Goal: Task Accomplishment & Management: Manage account settings

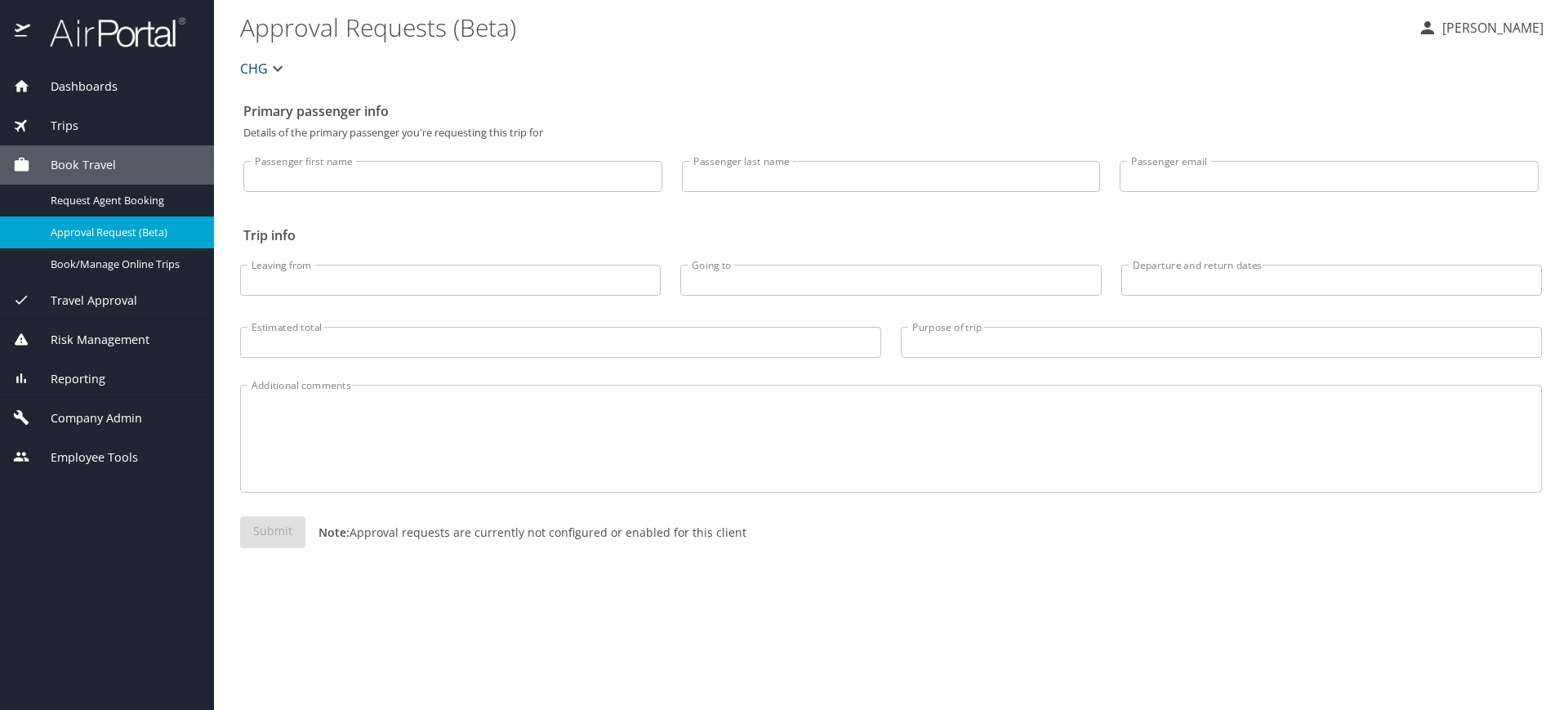
click at [82, 399] on div "Company Admin" at bounding box center [107, 417] width 214 height 39
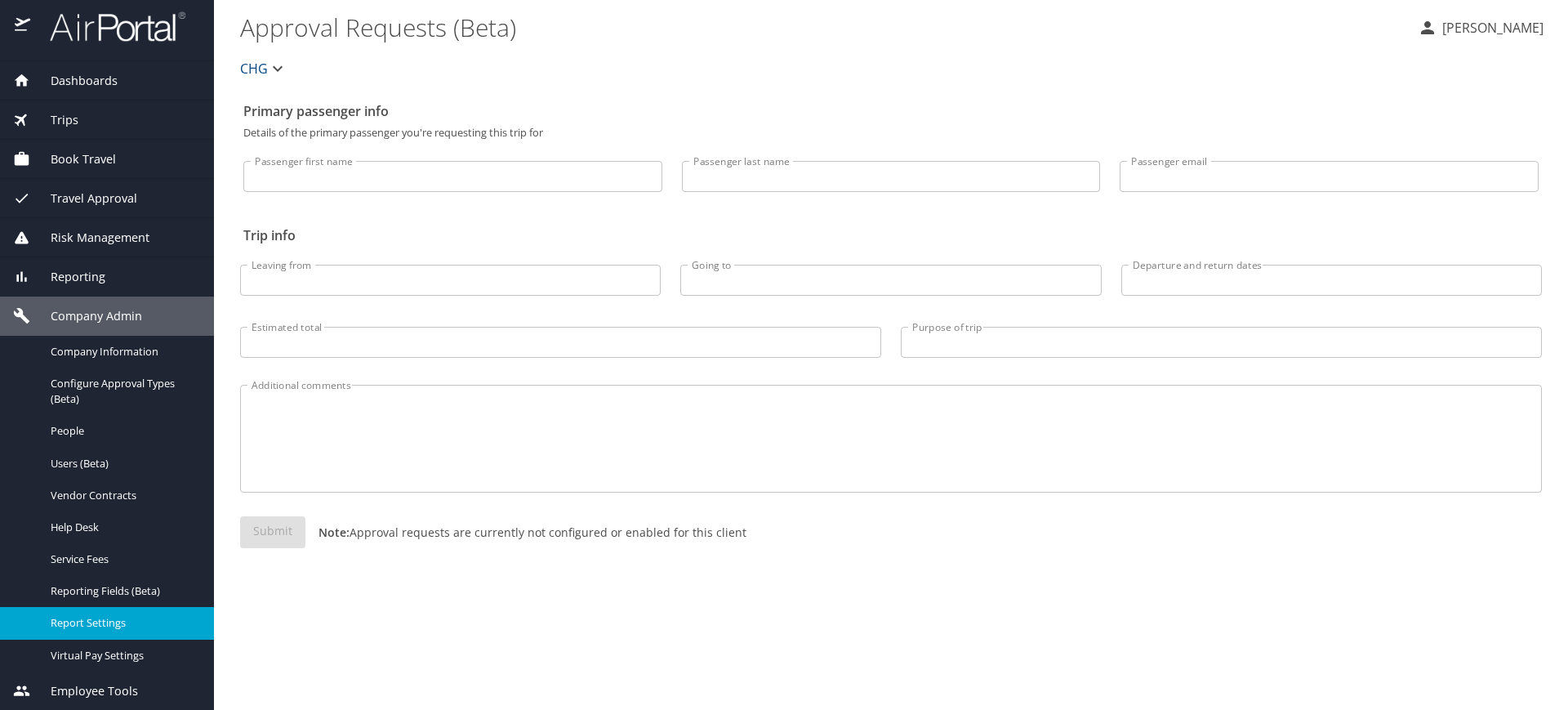
scroll to position [7, 0]
click at [116, 261] on div "Reporting" at bounding box center [107, 276] width 214 height 39
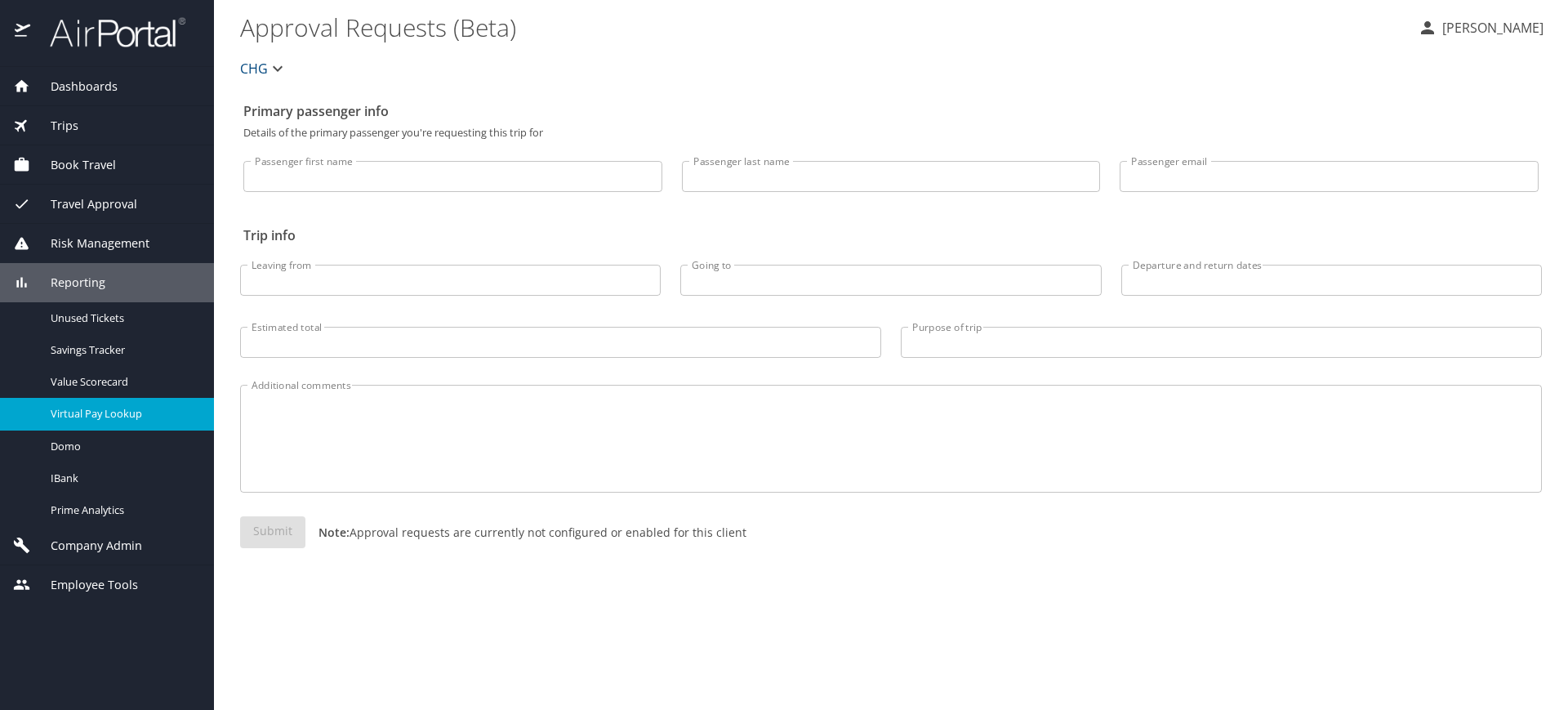
click at [151, 412] on span "Virtual Pay Lookup" at bounding box center [123, 414] width 144 height 16
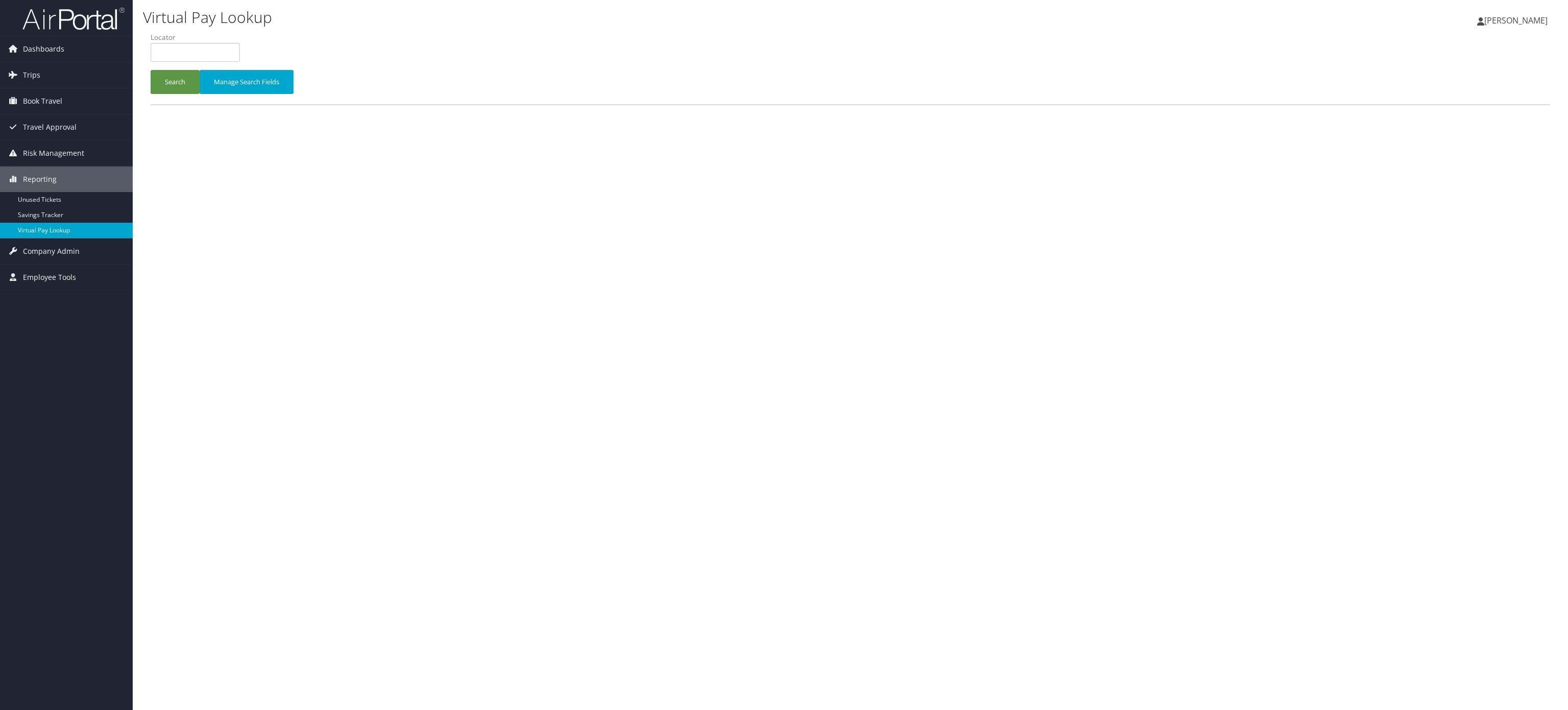
drag, startPoint x: 221, startPoint y: 40, endPoint x: 223, endPoint y: 51, distance: 11.2
click at [223, 43] on li "Locator" at bounding box center [198, 51] width 97 height 37
drag, startPoint x: 223, startPoint y: 52, endPoint x: 175, endPoint y: 80, distance: 55.6
click at [222, 54] on input "text" at bounding box center [195, 52] width 89 height 19
paste input "NHOECM"
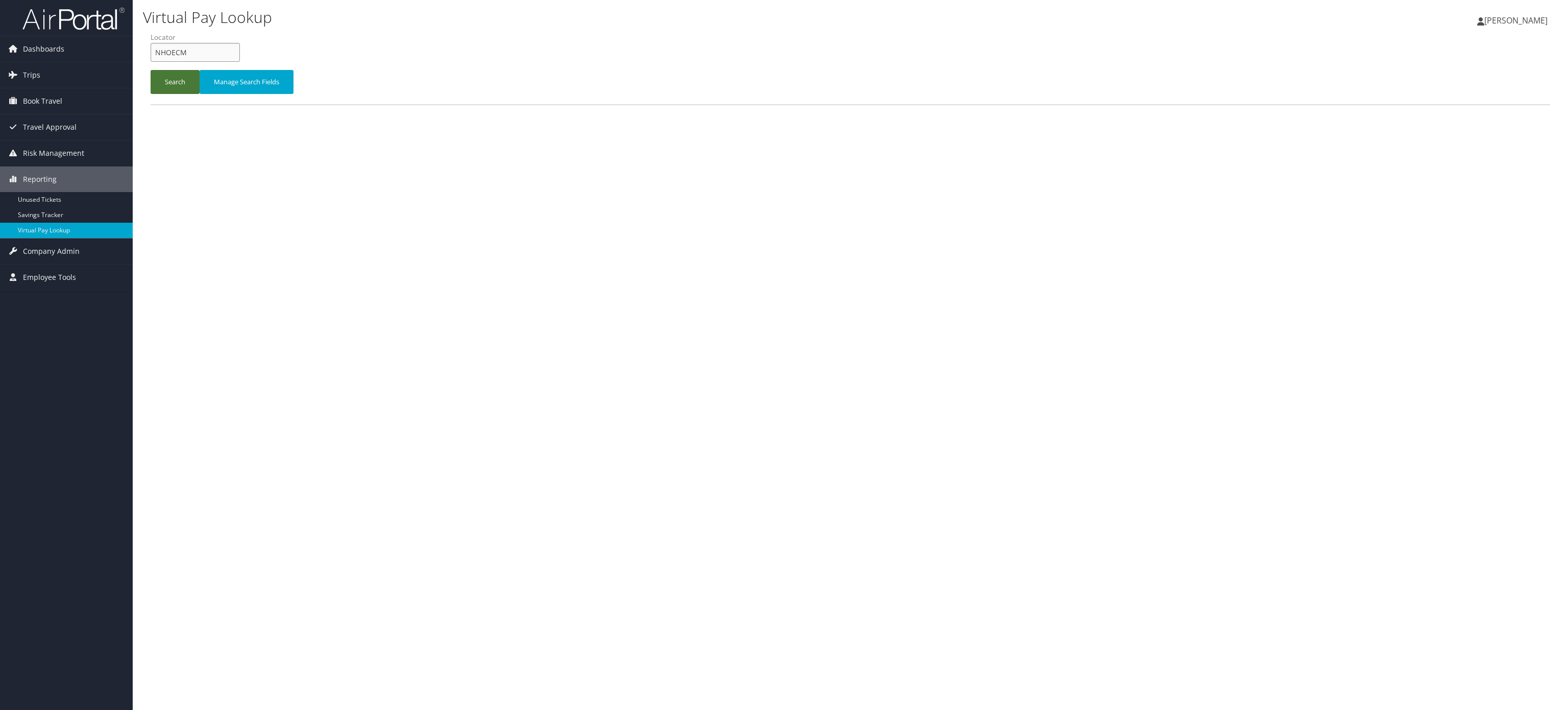
type input "NHOECM"
click at [175, 80] on button "Search" at bounding box center [175, 82] width 49 height 24
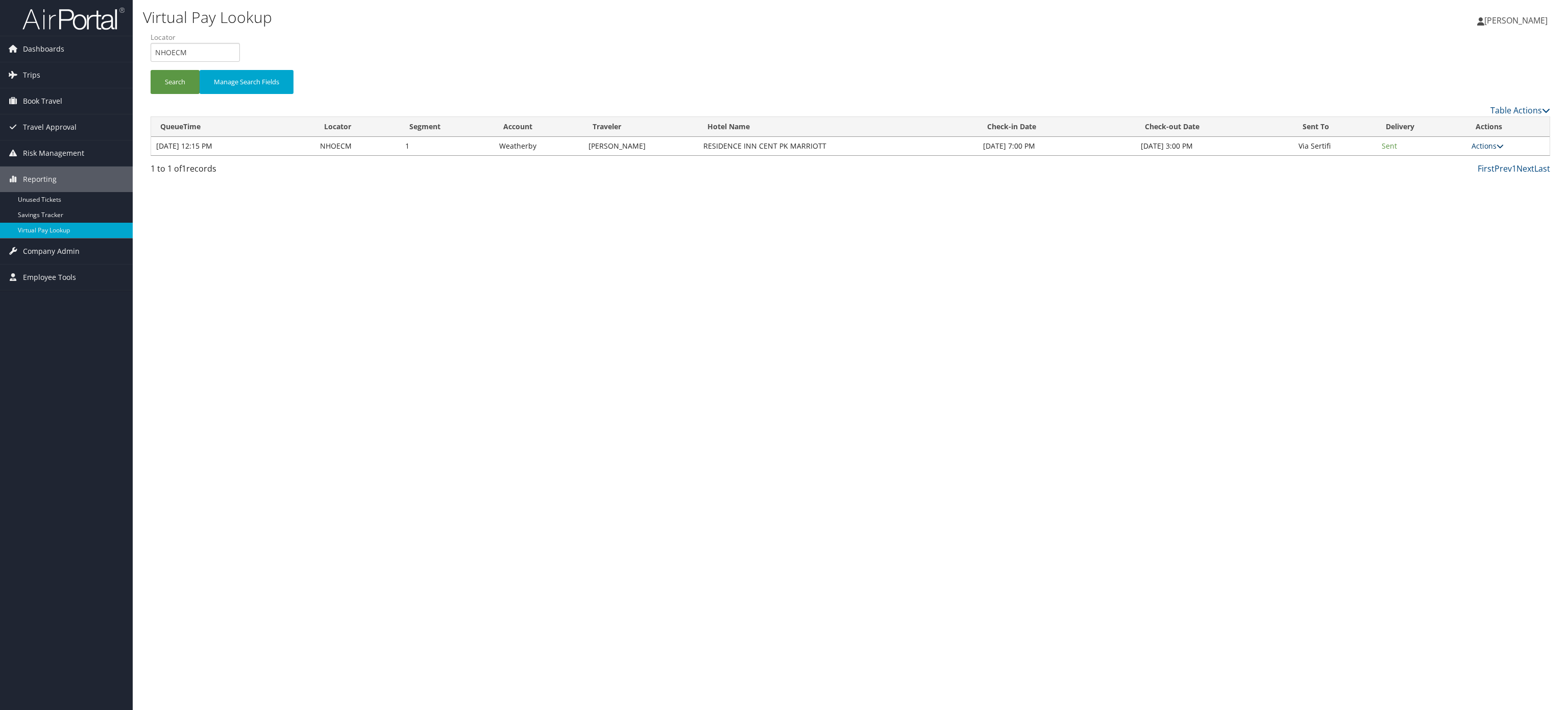
click at [1493, 142] on link "Actions" at bounding box center [1488, 146] width 32 height 10
click at [1469, 175] on link "Logs" at bounding box center [1468, 178] width 65 height 18
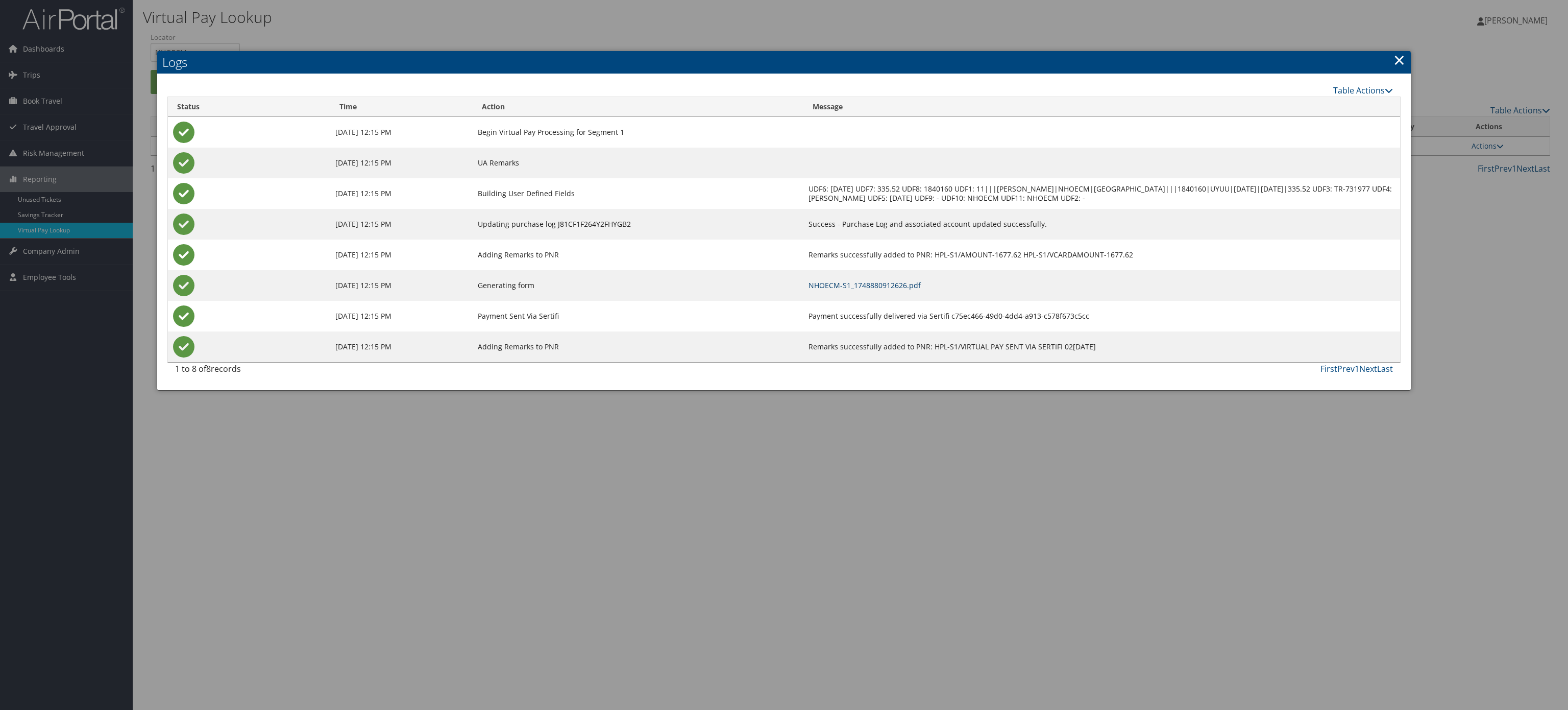
click at [921, 280] on link "NHOECM-S1_1748880912626.pdf" at bounding box center [864, 285] width 112 height 10
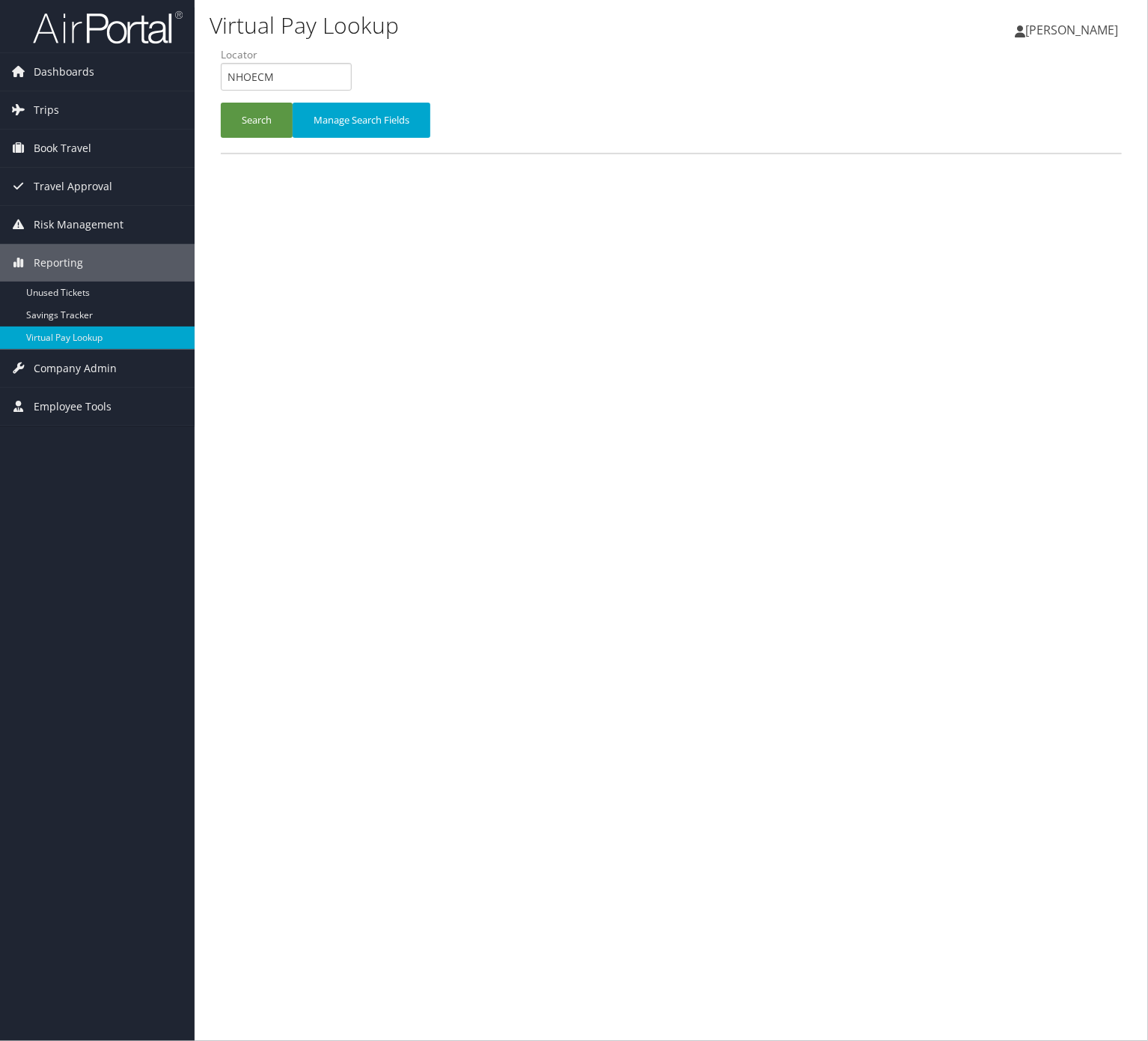
click at [308, 67] on input "NHOECM" at bounding box center [286, 76] width 131 height 28
click at [270, 118] on button "Search" at bounding box center [256, 120] width 71 height 35
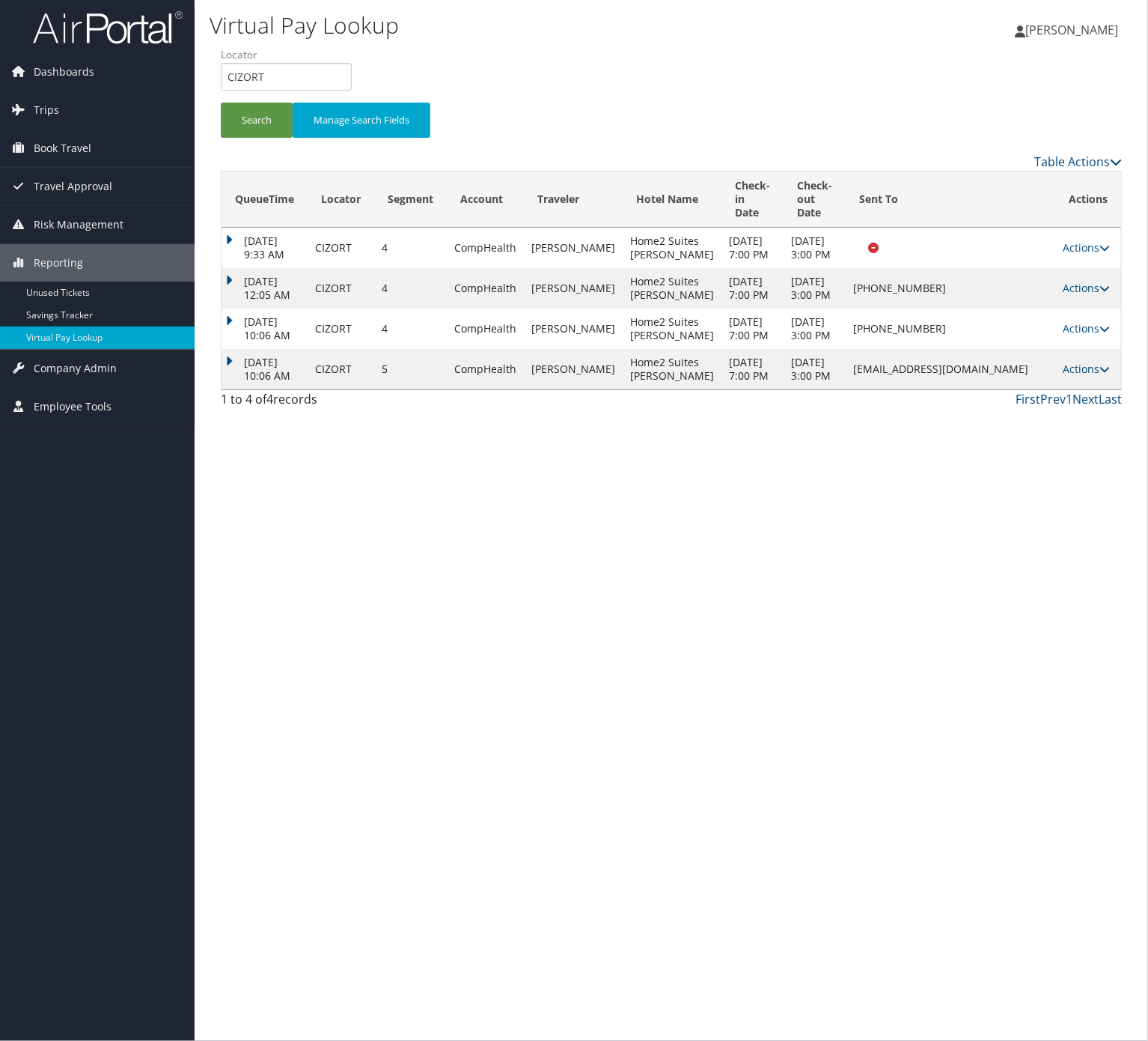
click at [1098, 389] on td "Actions Resend Logs View Itinerary" at bounding box center [1088, 369] width 66 height 40
click at [1096, 376] on link "Actions" at bounding box center [1086, 369] width 47 height 14
click at [1087, 492] on link "View Itinerary" at bounding box center [1056, 488] width 95 height 26
click at [323, 72] on input "CIZORT" at bounding box center [286, 76] width 131 height 28
drag, startPoint x: 323, startPoint y: 72, endPoint x: 258, endPoint y: 101, distance: 71.2
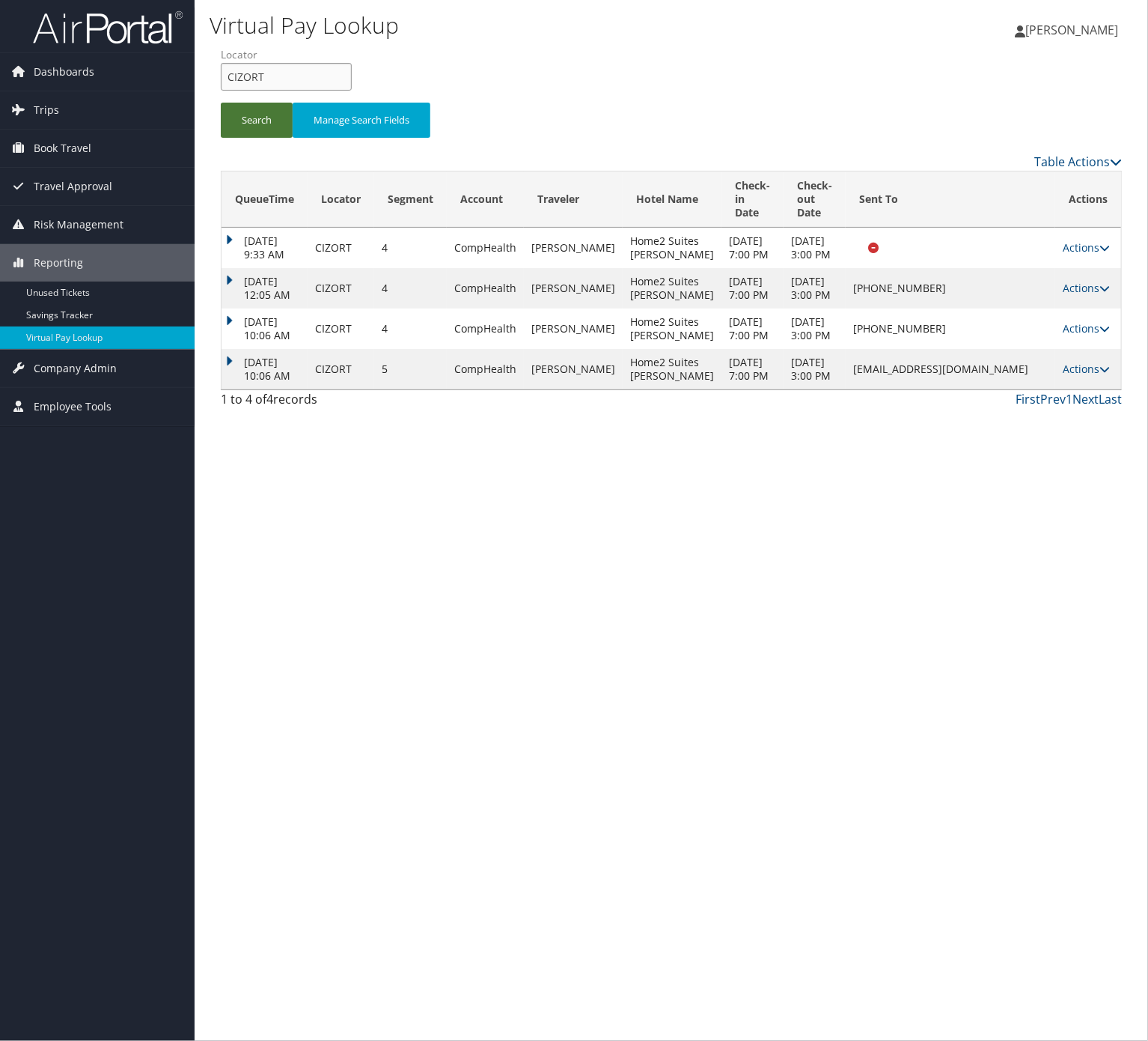
click at [322, 72] on input "CIZORT" at bounding box center [286, 76] width 131 height 28
paste input "OEOLMG"
type input "OEOLMG"
click at [257, 104] on button "Search" at bounding box center [256, 120] width 71 height 35
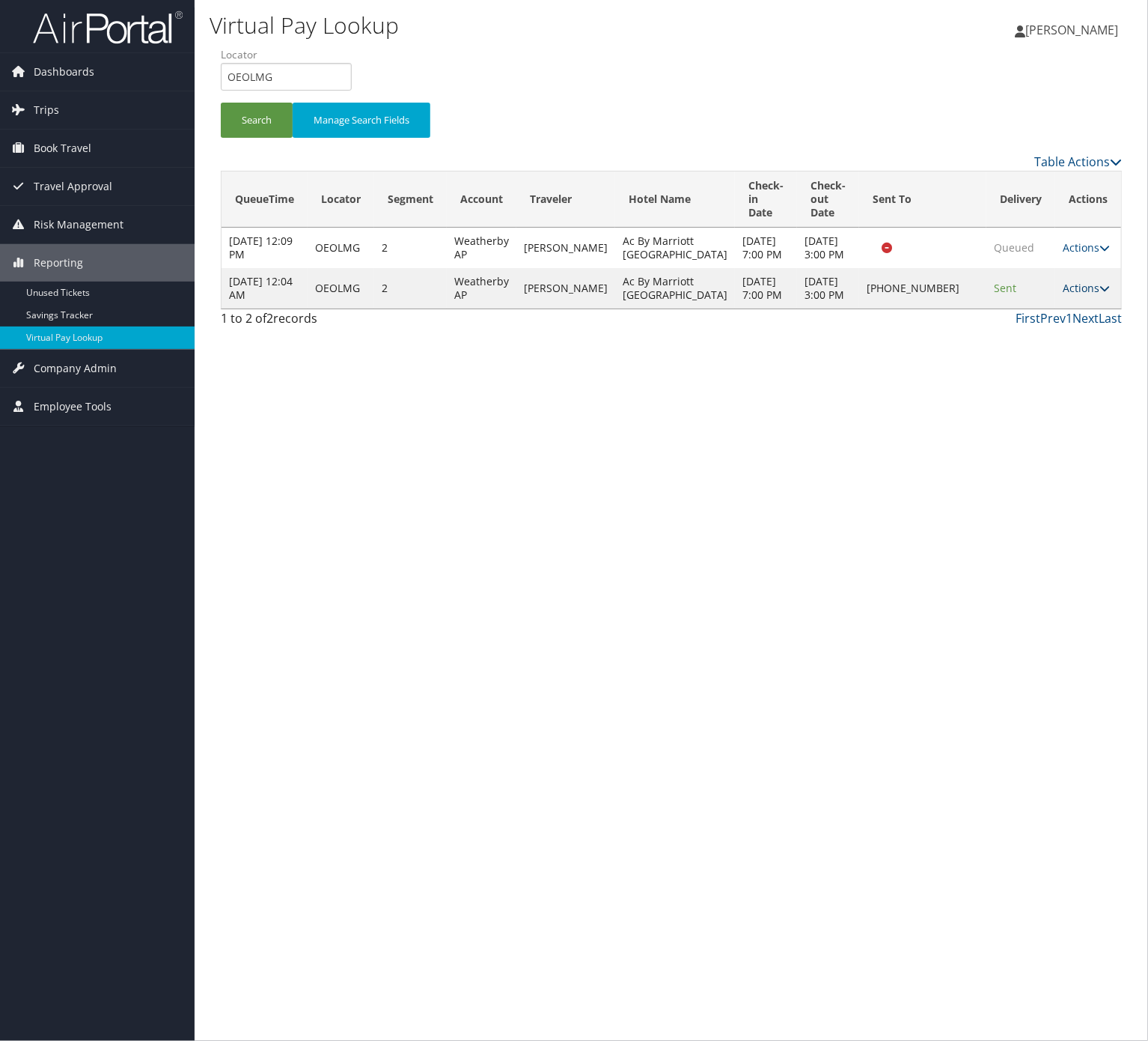
click at [1078, 295] on link "Actions" at bounding box center [1086, 287] width 47 height 14
click at [1069, 384] on link "Logs" at bounding box center [1042, 376] width 128 height 26
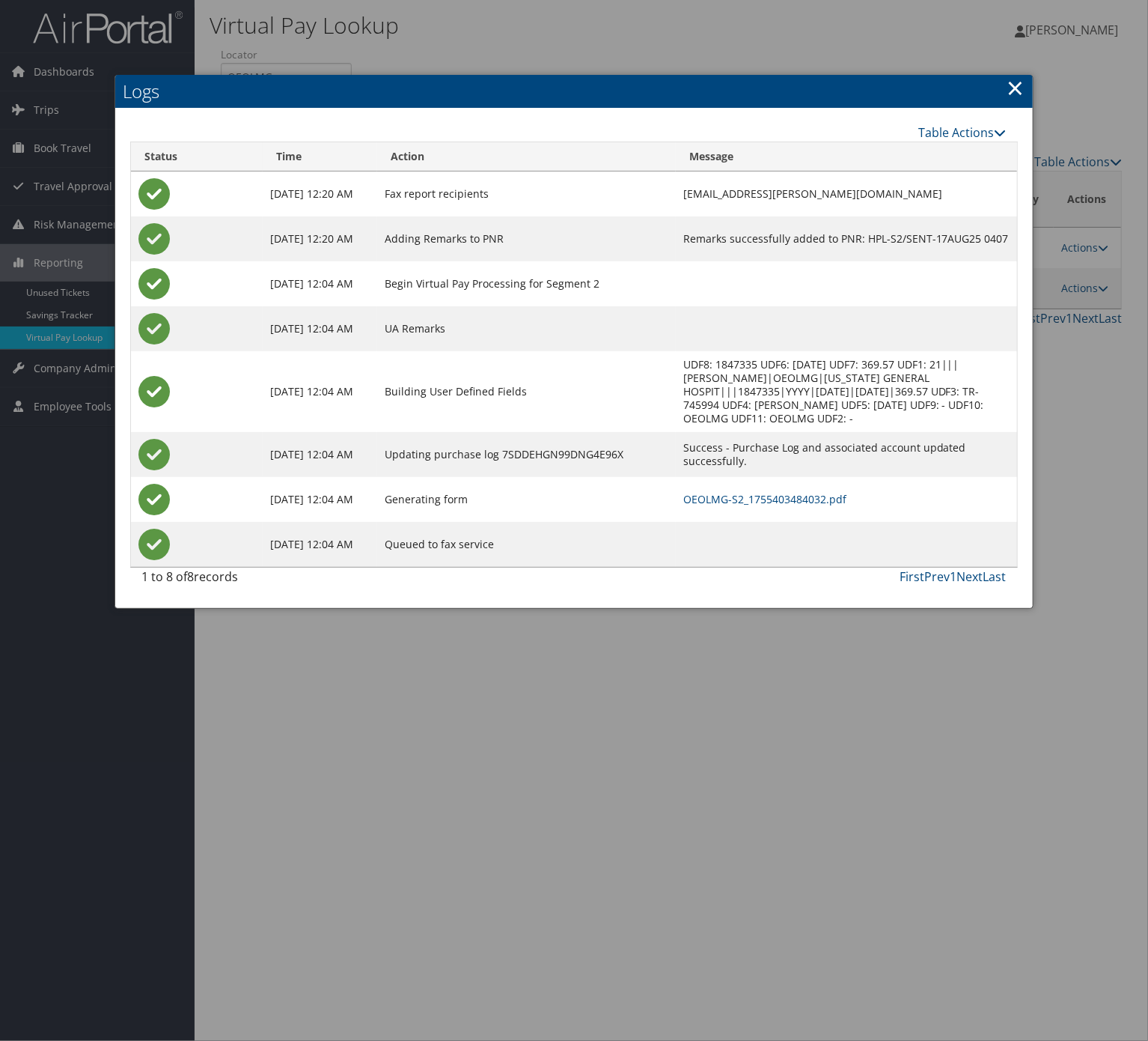
click at [707, 510] on td "OEOLMG-S2_1755403484032.pdf" at bounding box center [846, 499] width 341 height 45
click at [707, 503] on link "OEOLMG-S2_1755403484032.pdf" at bounding box center [765, 499] width 163 height 14
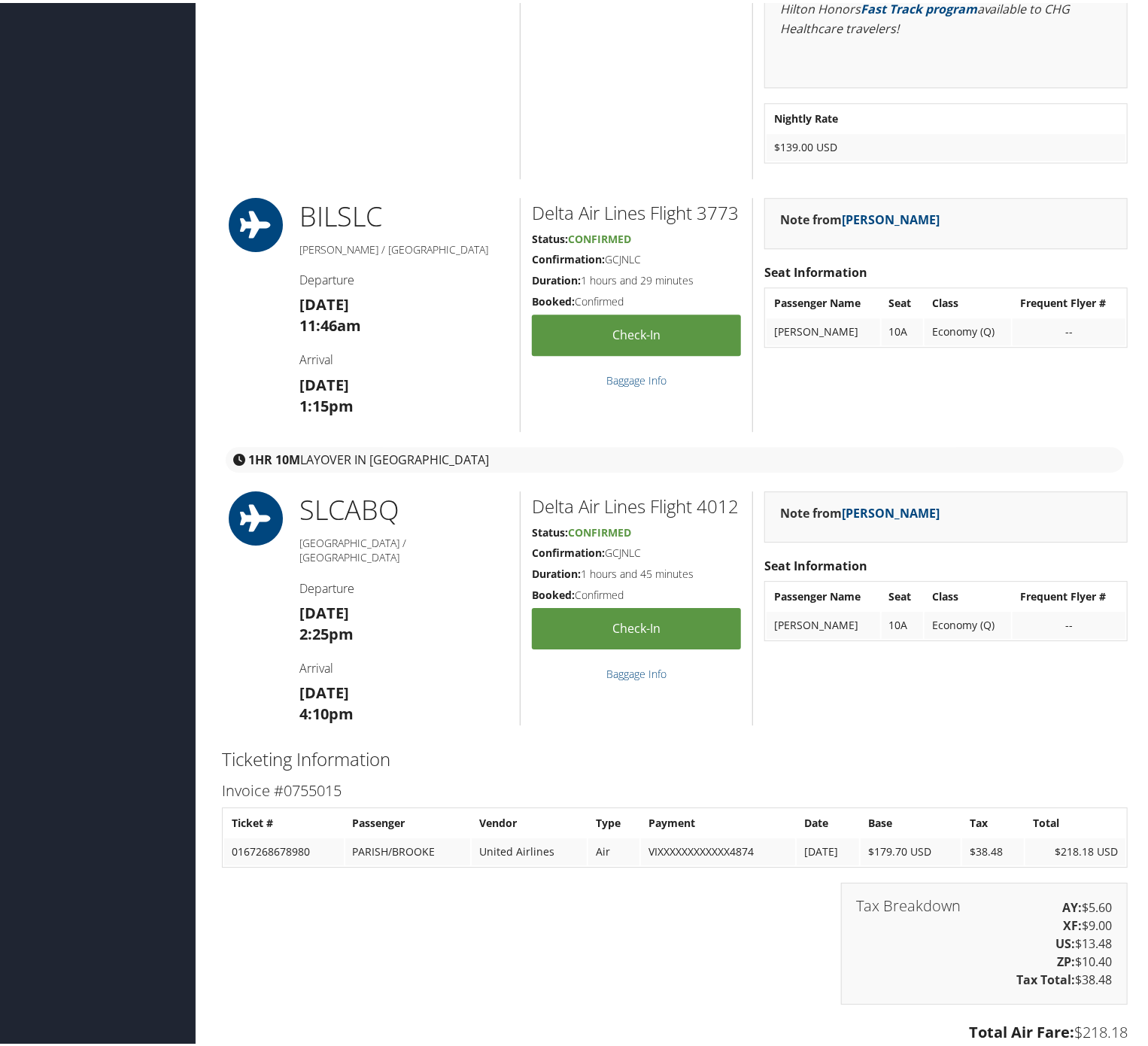
scroll to position [2257, 0]
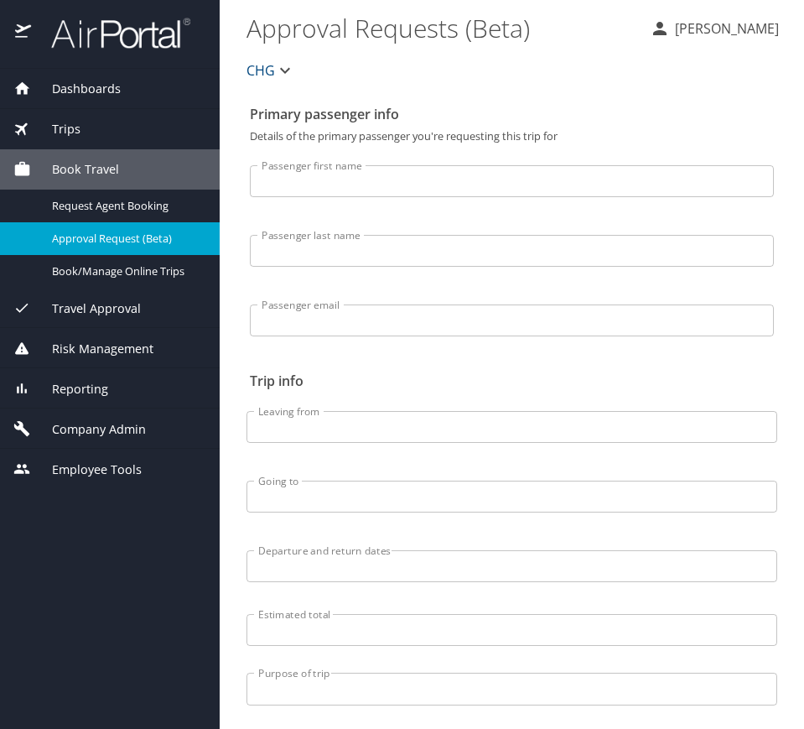
click at [135, 415] on div "Company Admin" at bounding box center [110, 428] width 220 height 40
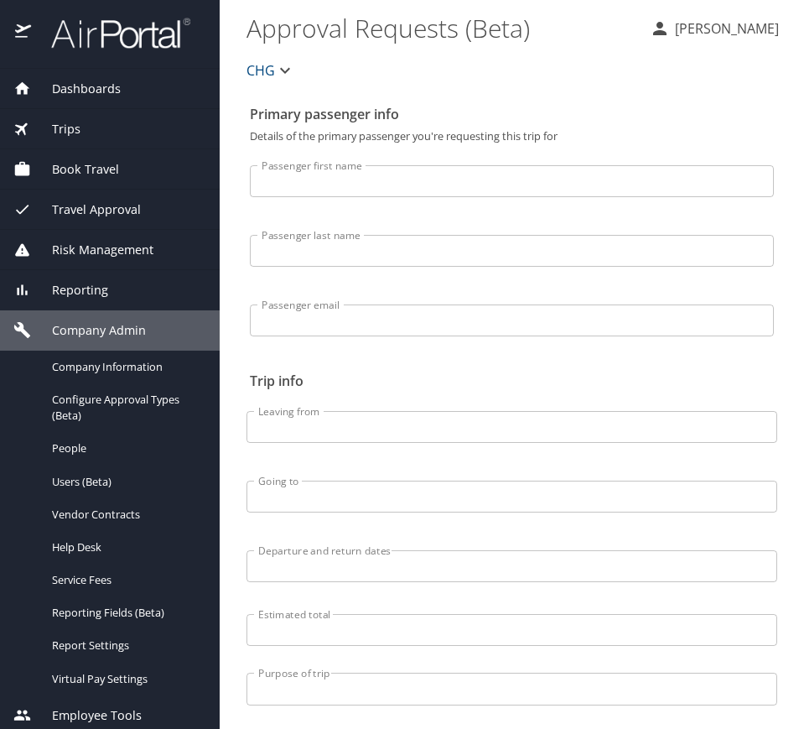
click at [98, 291] on span "Reporting" at bounding box center [69, 290] width 77 height 18
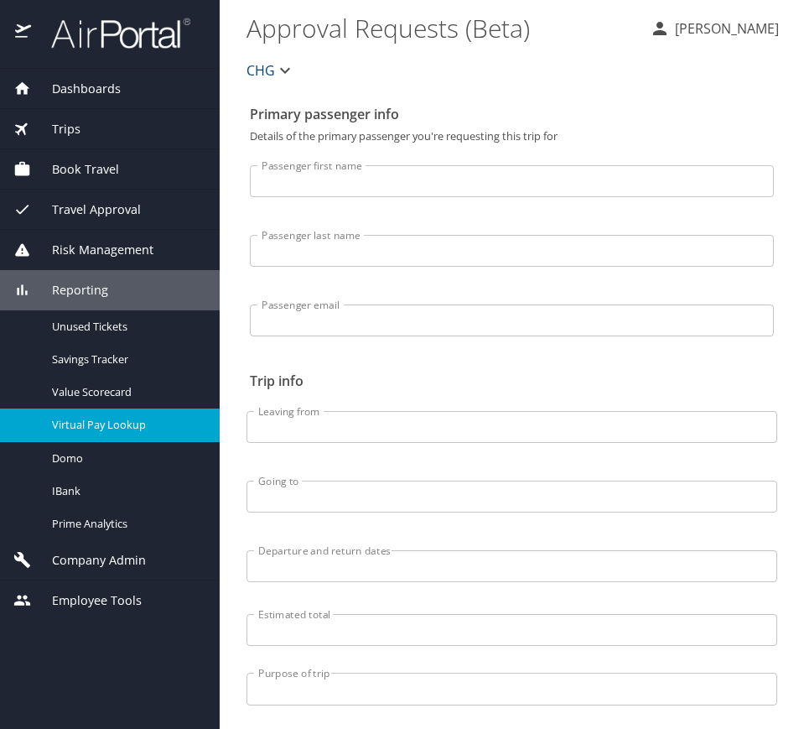
click at [137, 428] on span "Virtual Pay Lookup" at bounding box center [126, 425] width 148 height 16
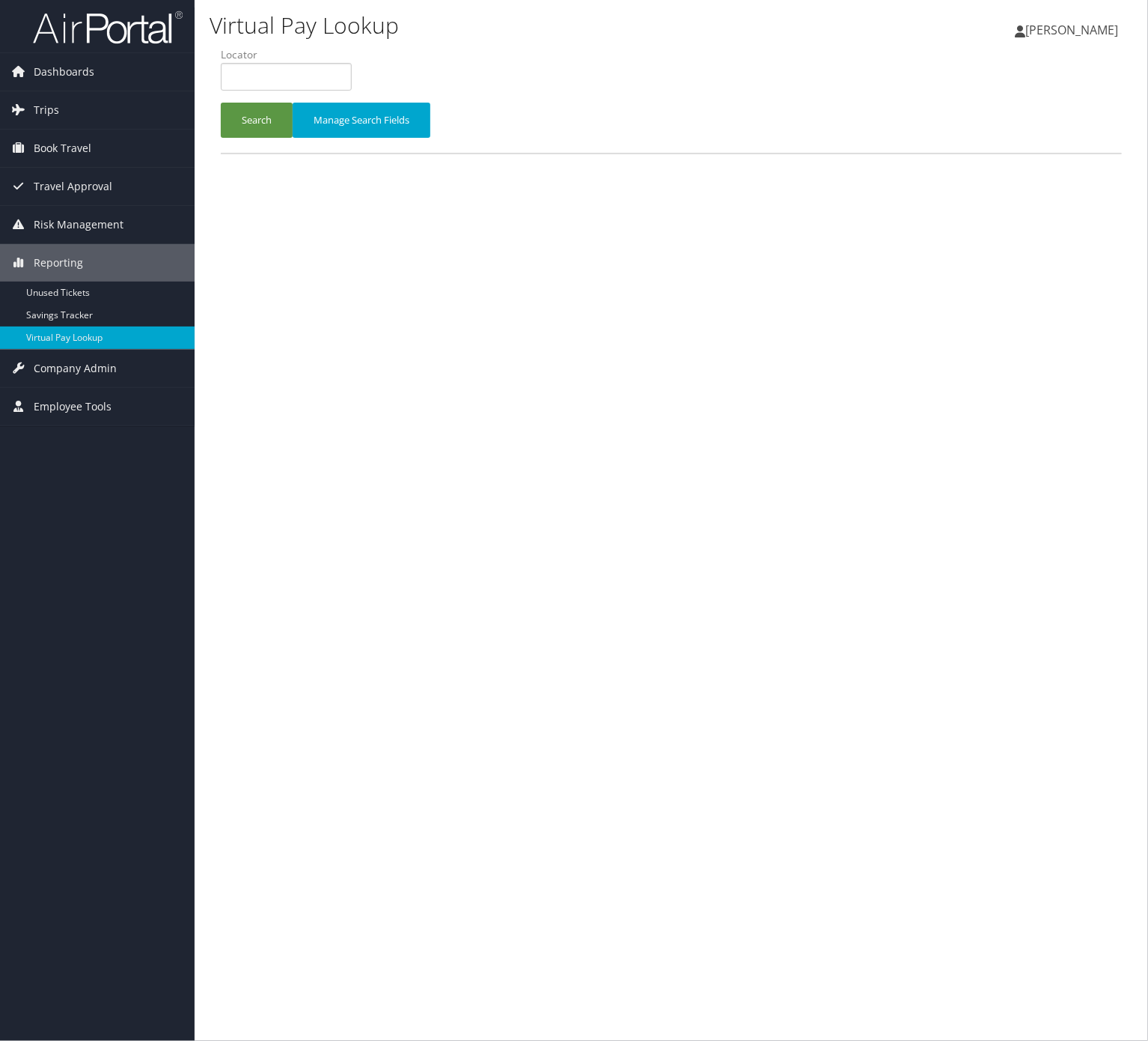
click at [303, 93] on li "Locator" at bounding box center [291, 74] width 142 height 54
click at [300, 86] on input "text" at bounding box center [286, 76] width 131 height 28
paste input "UEDMAN"
type input "UEDMAN"
click at [280, 109] on button "Search" at bounding box center [256, 120] width 71 height 35
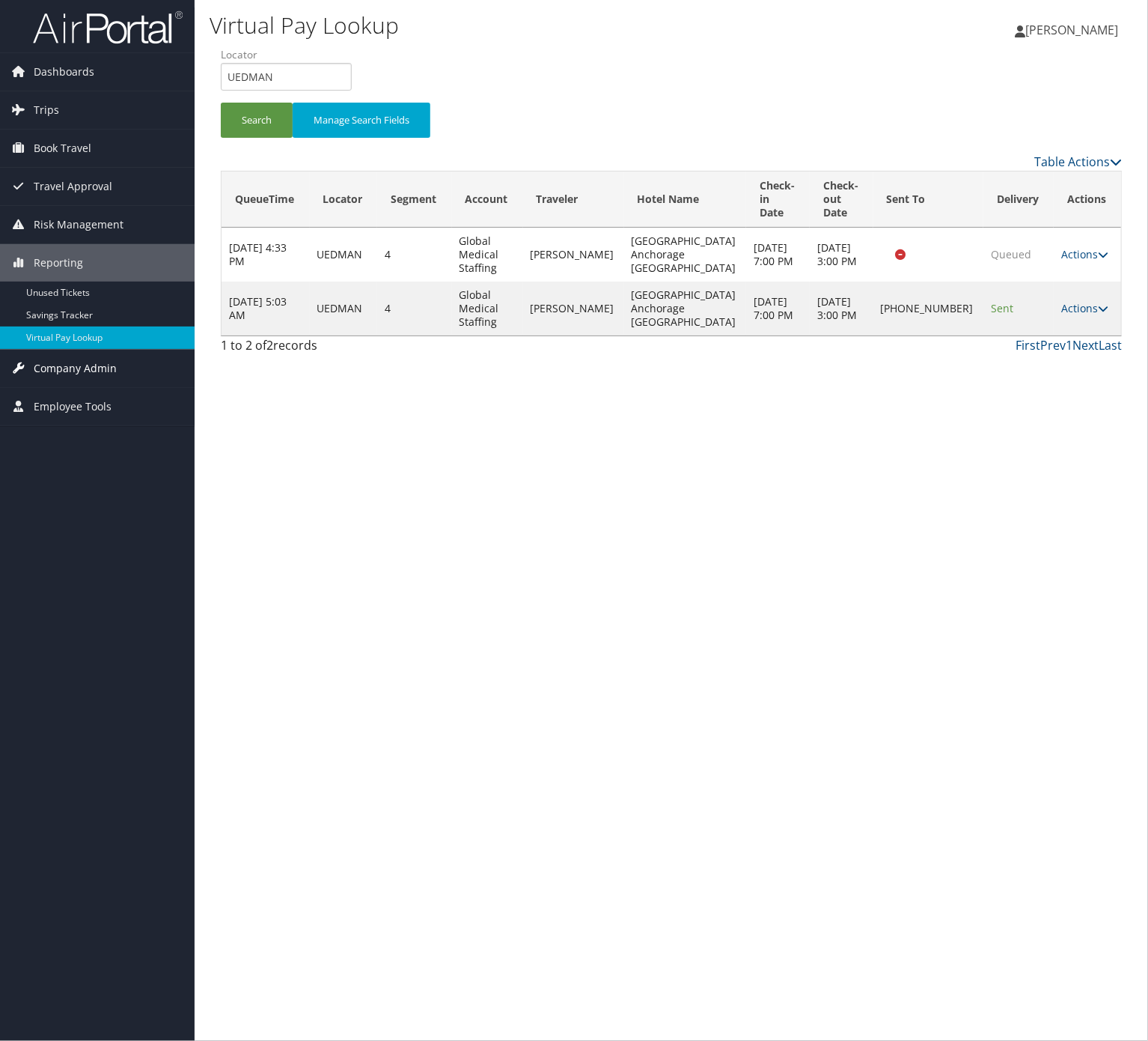
click at [148, 370] on link "Company Admin" at bounding box center [97, 369] width 195 height 37
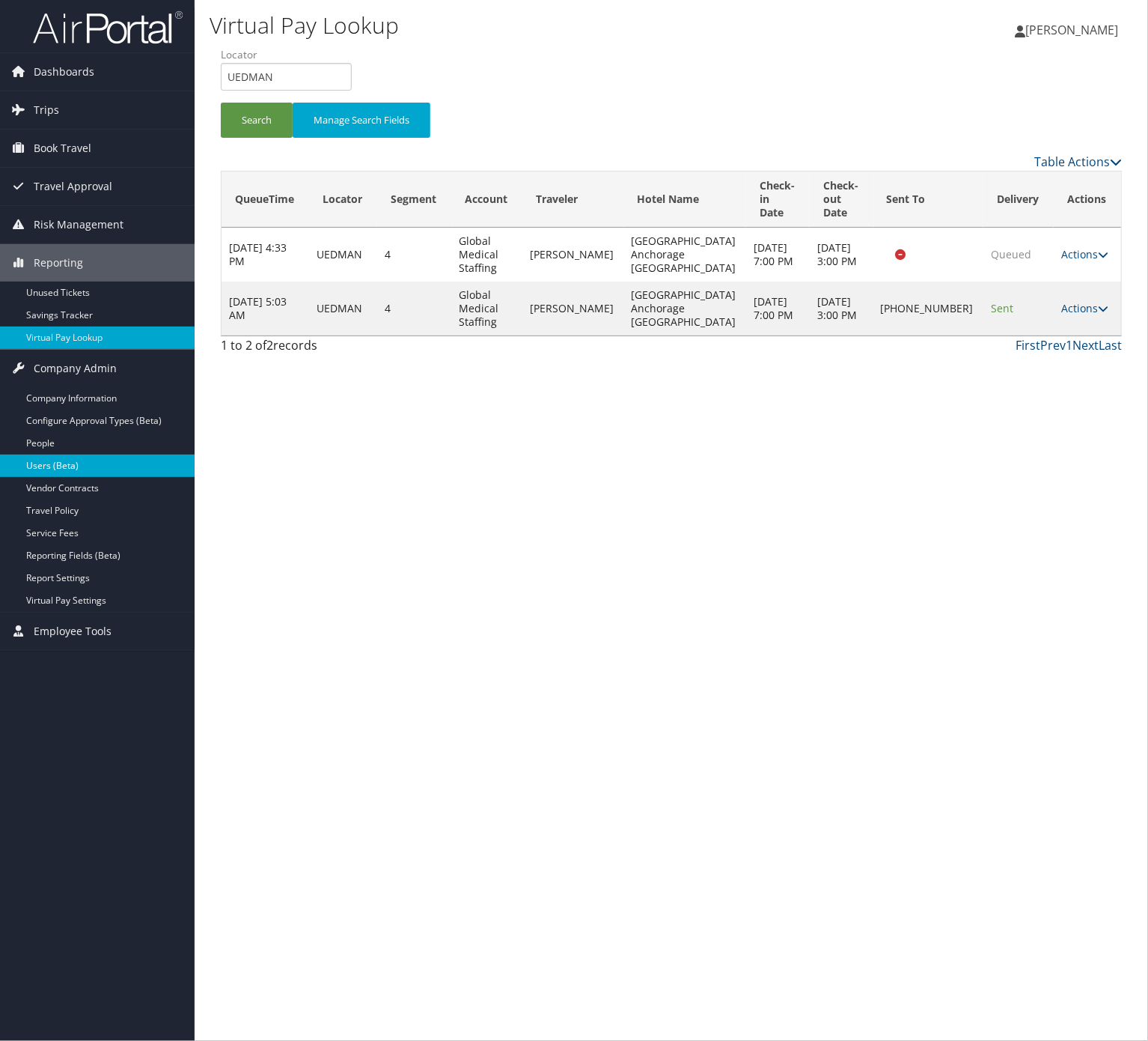
click at [110, 476] on link "Users (Beta)" at bounding box center [97, 465] width 195 height 22
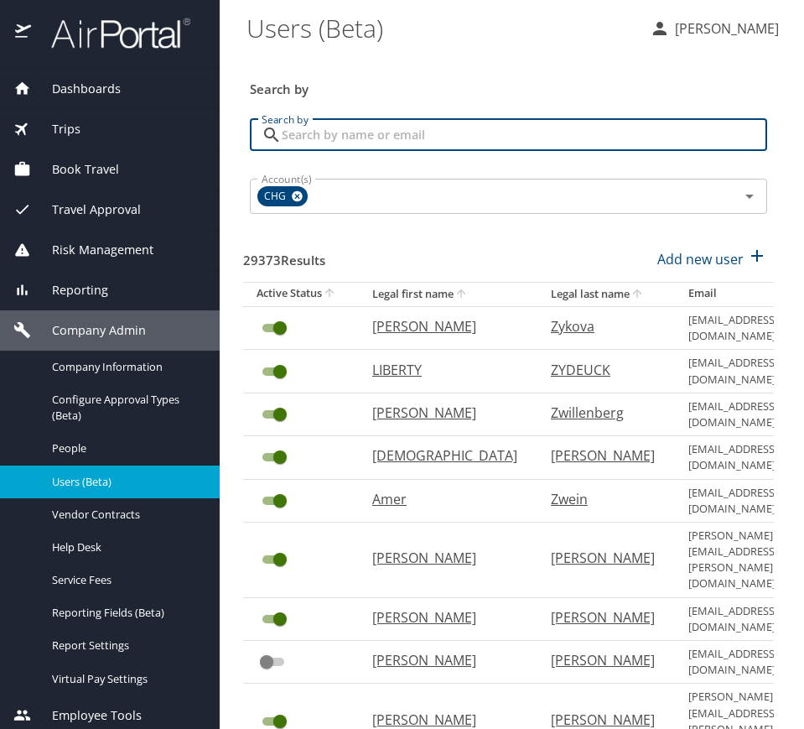
click at [415, 126] on input "Search by" at bounding box center [525, 135] width 486 height 32
paste input "[PERSON_NAME][EMAIL_ADDRESS][DOMAIN_NAME]"
type input "[PERSON_NAME][EMAIL_ADDRESS][DOMAIN_NAME]"
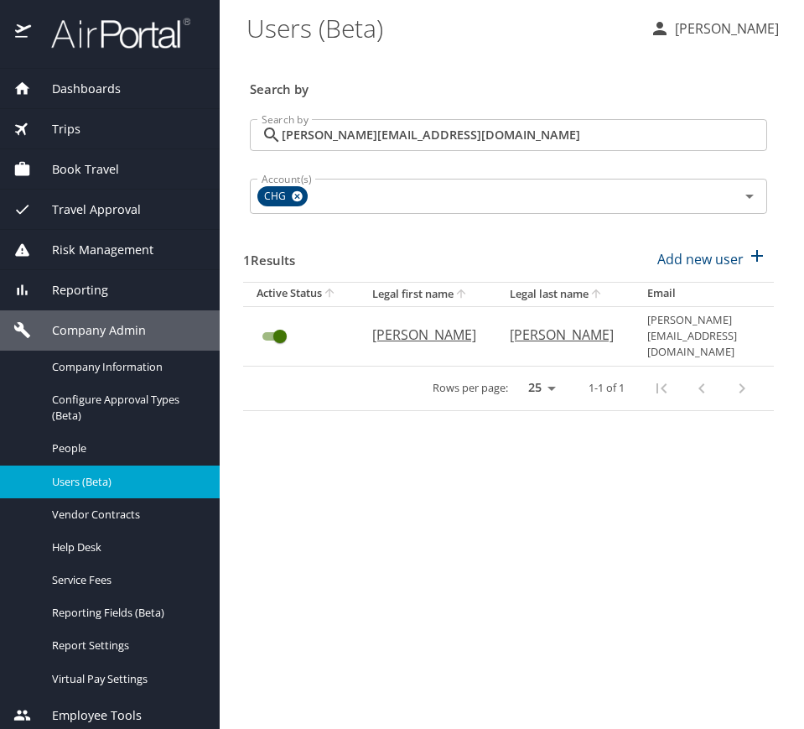
click at [391, 328] on p "[PERSON_NAME]" at bounding box center [424, 335] width 104 height 20
select select "US"
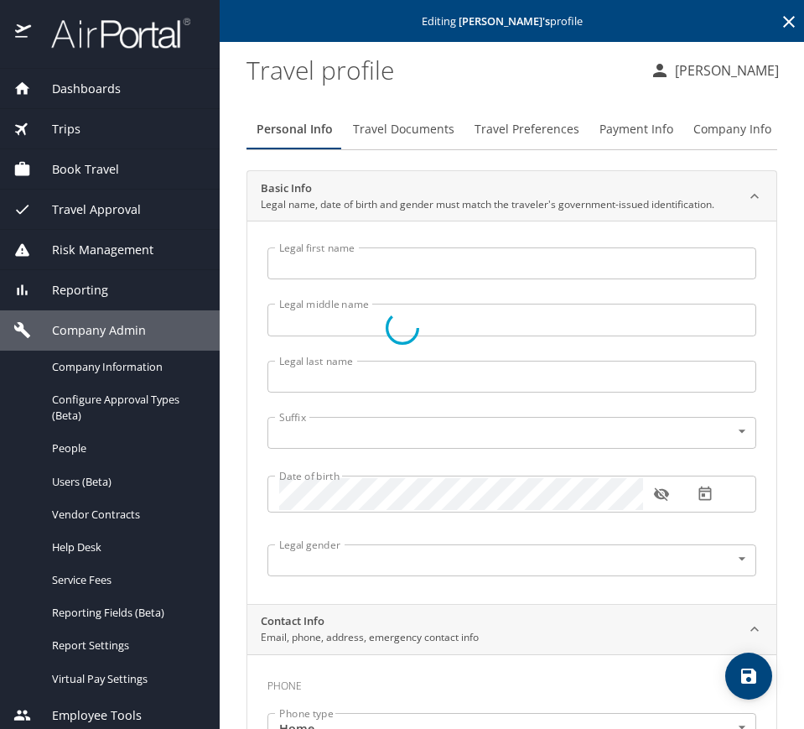
type input "[PERSON_NAME]"
type input "[DEMOGRAPHIC_DATA]"
click at [734, 128] on span "Company Info" at bounding box center [732, 129] width 78 height 21
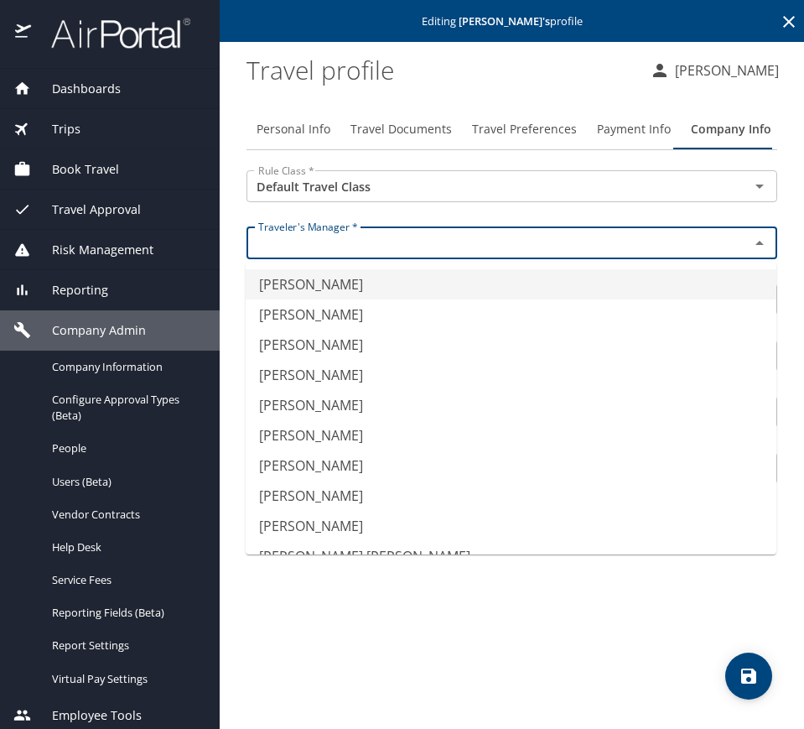
click at [440, 242] on input "text" at bounding box center [487, 242] width 471 height 22
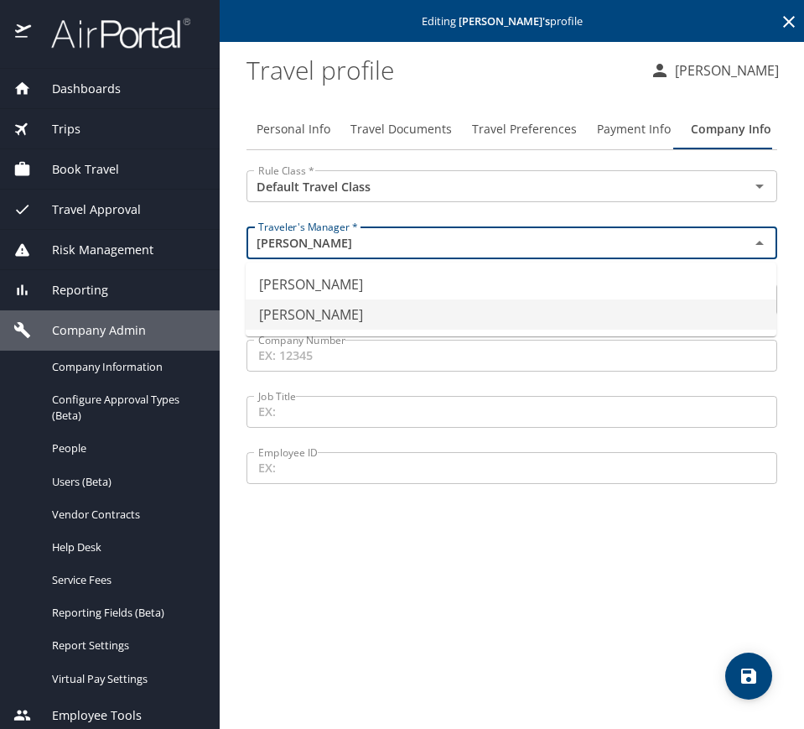
click at [404, 320] on li "[PERSON_NAME]" at bounding box center [511, 314] width 531 height 30
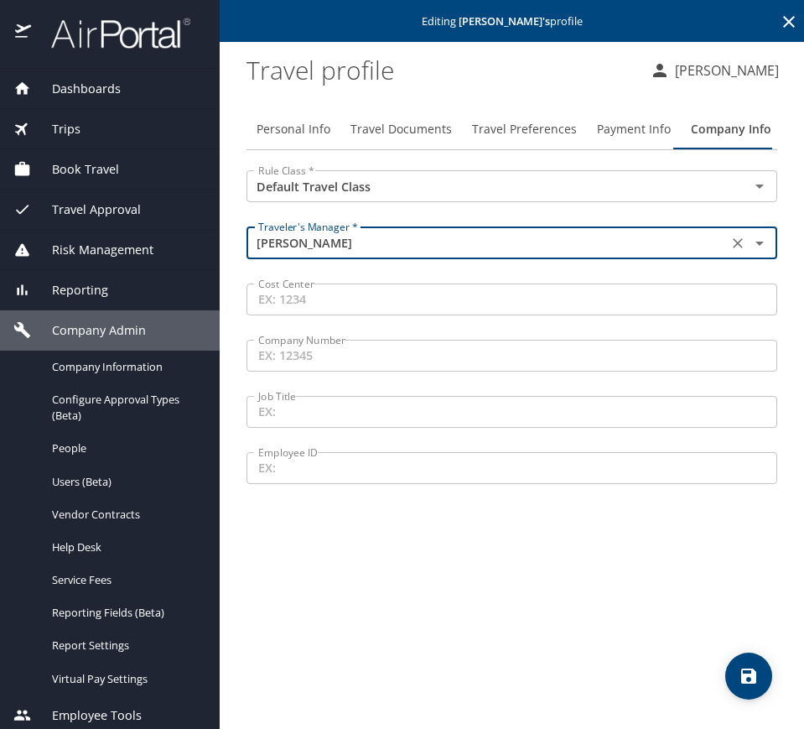
type input "[PERSON_NAME]"
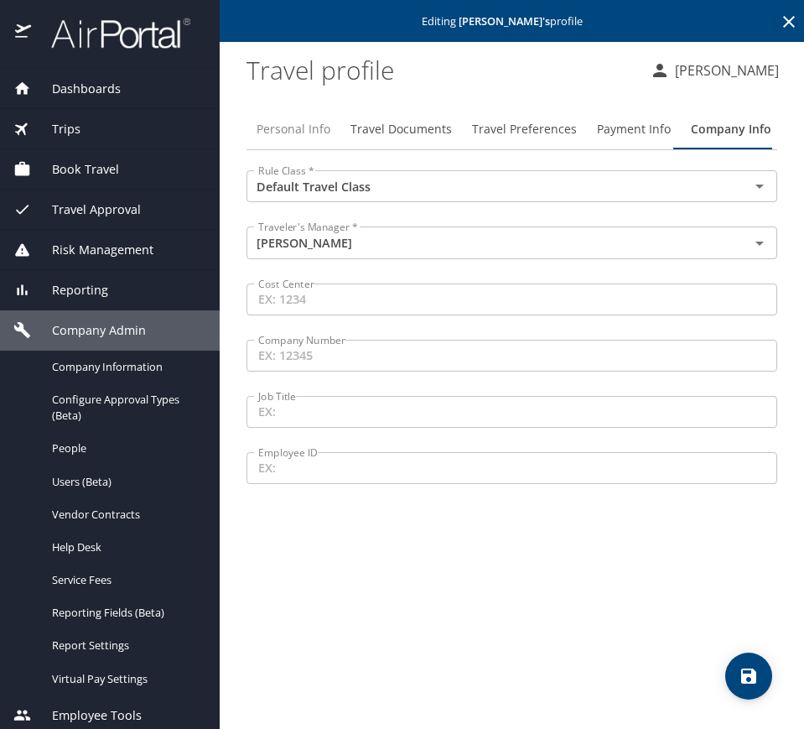
click at [309, 117] on button "Personal Info" at bounding box center [294, 129] width 94 height 40
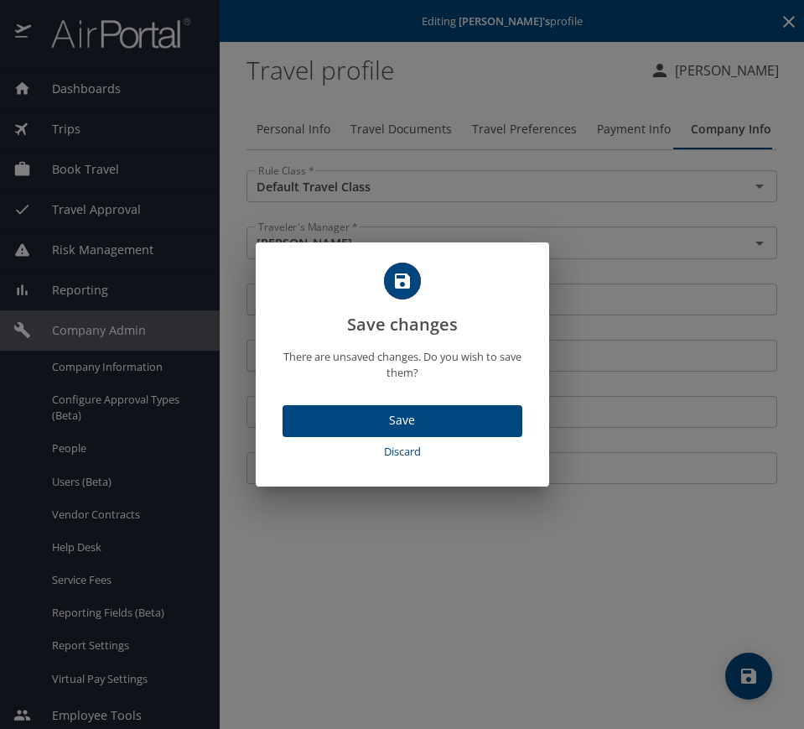
click at [454, 439] on button "Discard" at bounding box center [403, 451] width 240 height 29
select select "US"
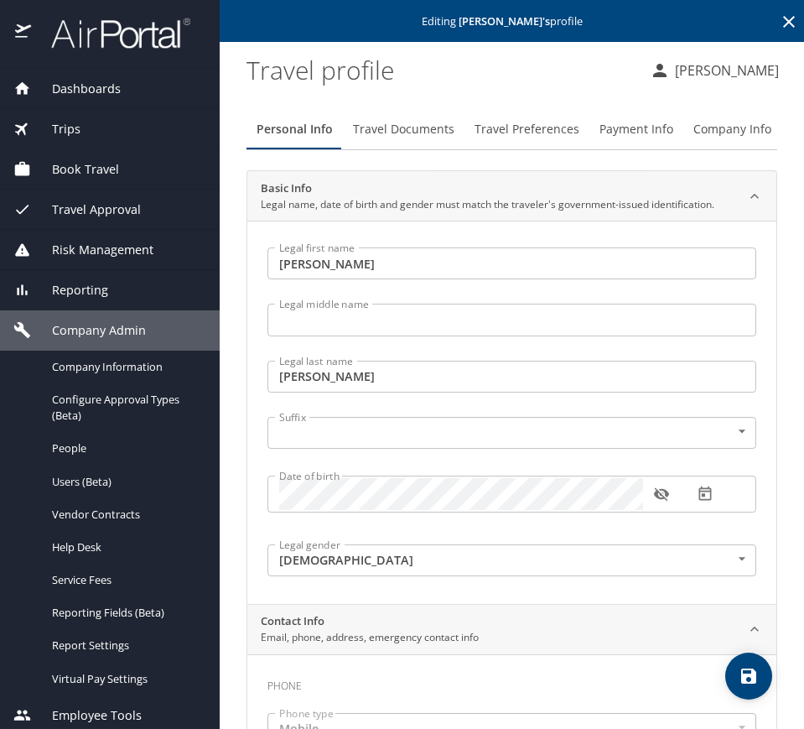
click at [715, 129] on span "Company Info" at bounding box center [732, 129] width 78 height 21
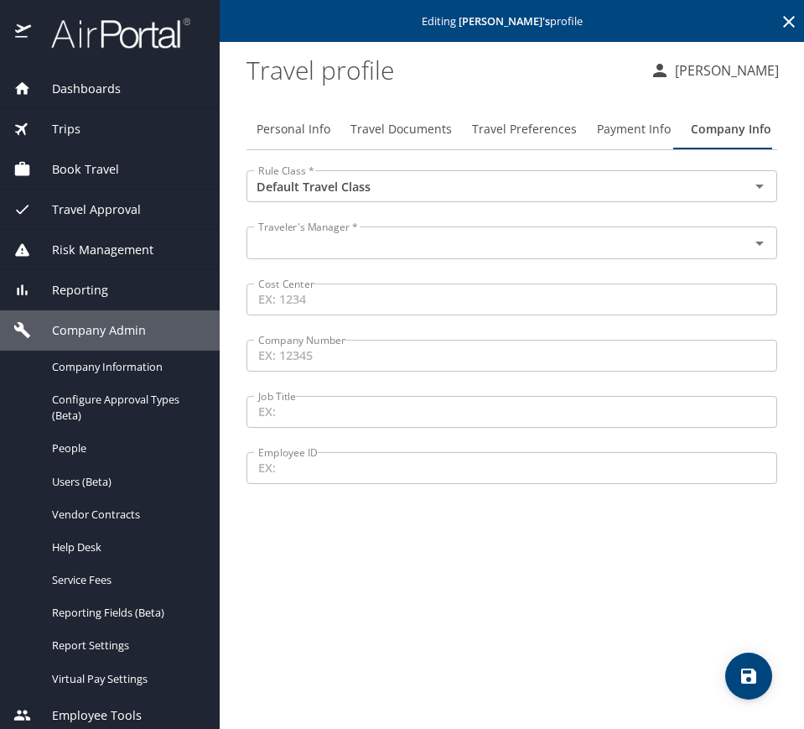
drag, startPoint x: 366, startPoint y: 219, endPoint x: 360, endPoint y: 241, distance: 22.6
click at [363, 227] on div "Traveler's Manager * Traveler's Manager *" at bounding box center [511, 244] width 551 height 56
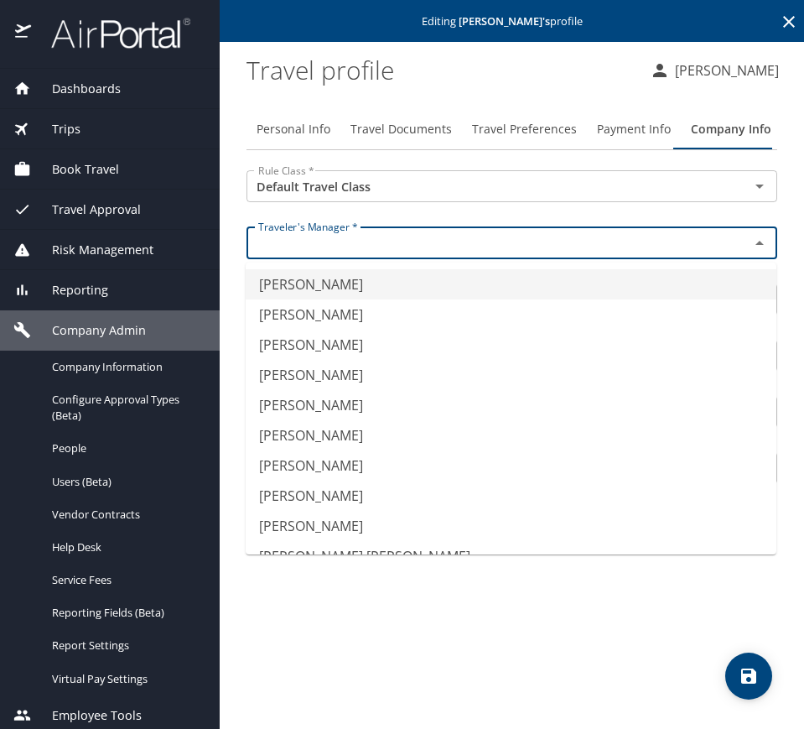
click at [356, 247] on input "text" at bounding box center [487, 242] width 471 height 22
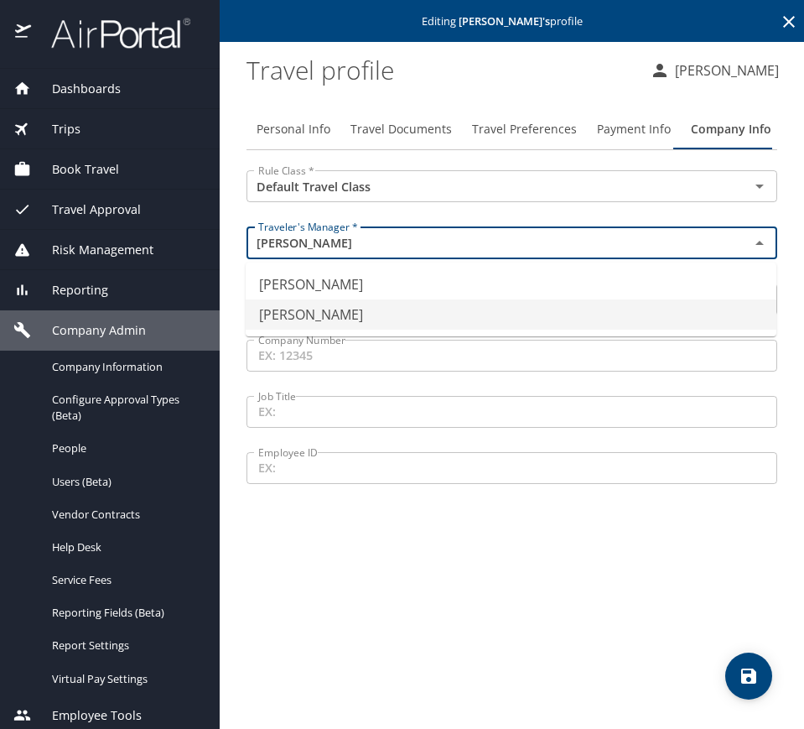
click at [311, 314] on li "[PERSON_NAME]" at bounding box center [511, 314] width 531 height 30
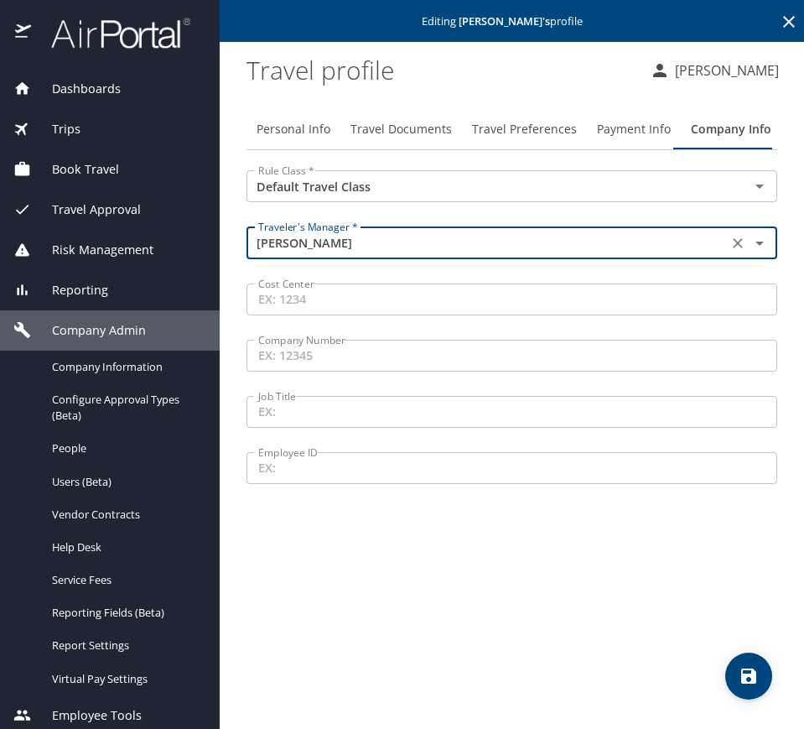
type input "[PERSON_NAME]"
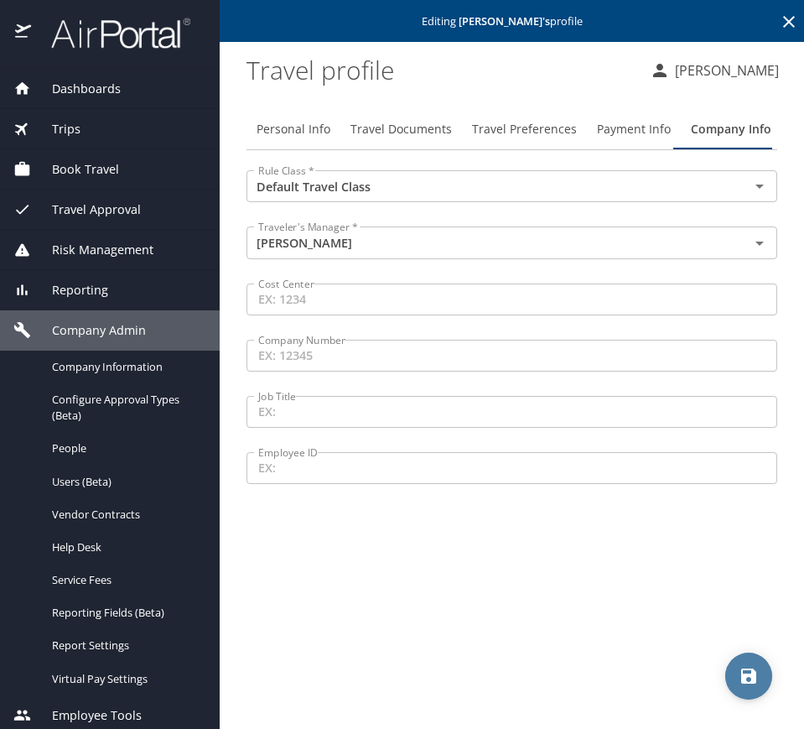
click at [753, 669] on icon "save" at bounding box center [748, 675] width 15 height 15
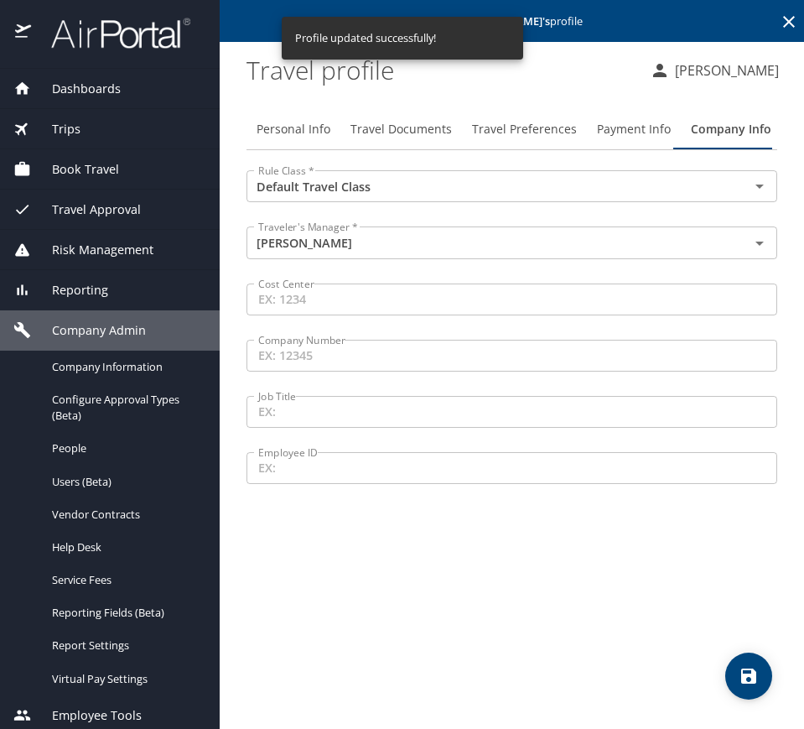
click at [407, 127] on span "Travel Documents" at bounding box center [401, 129] width 101 height 21
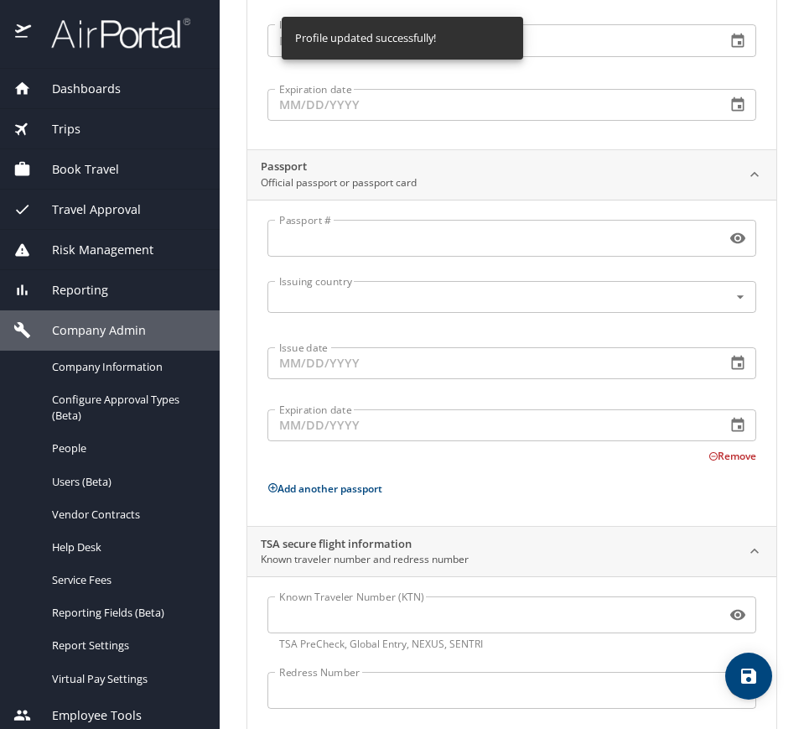
scroll to position [392, 0]
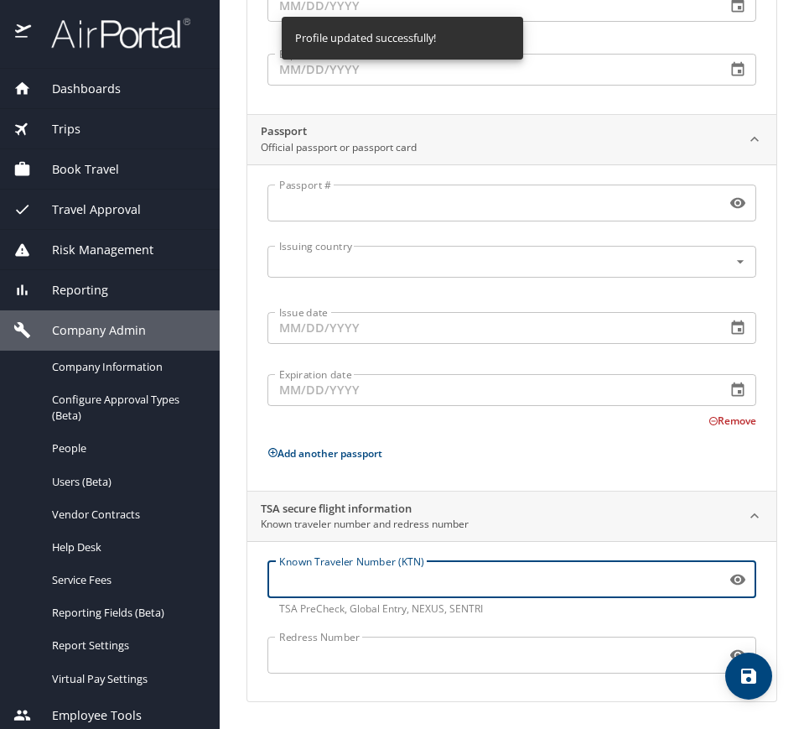
click at [370, 578] on input "Known Traveler Number (KTN)" at bounding box center [493, 580] width 452 height 32
paste input "162261820"
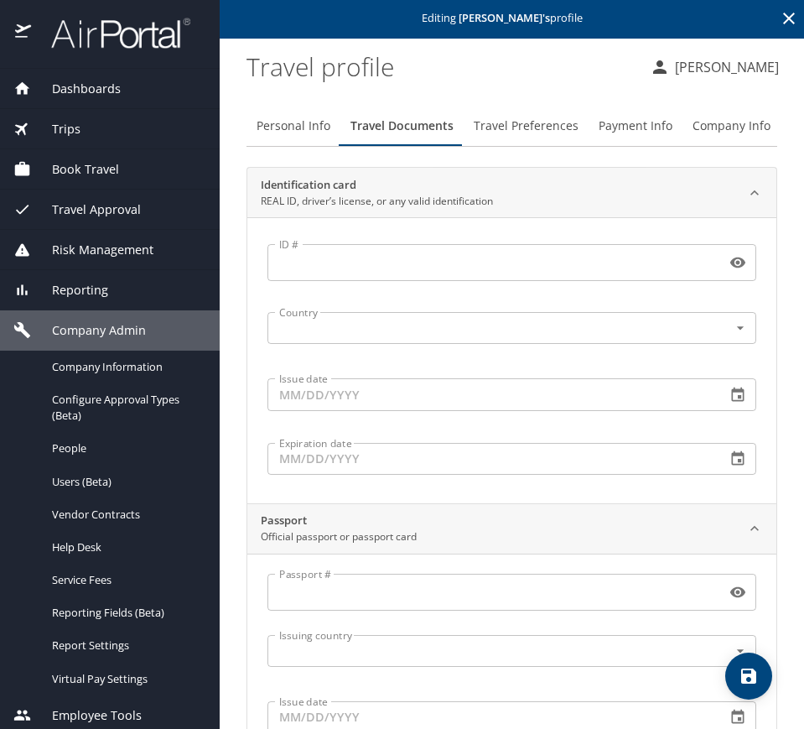
scroll to position [0, 0]
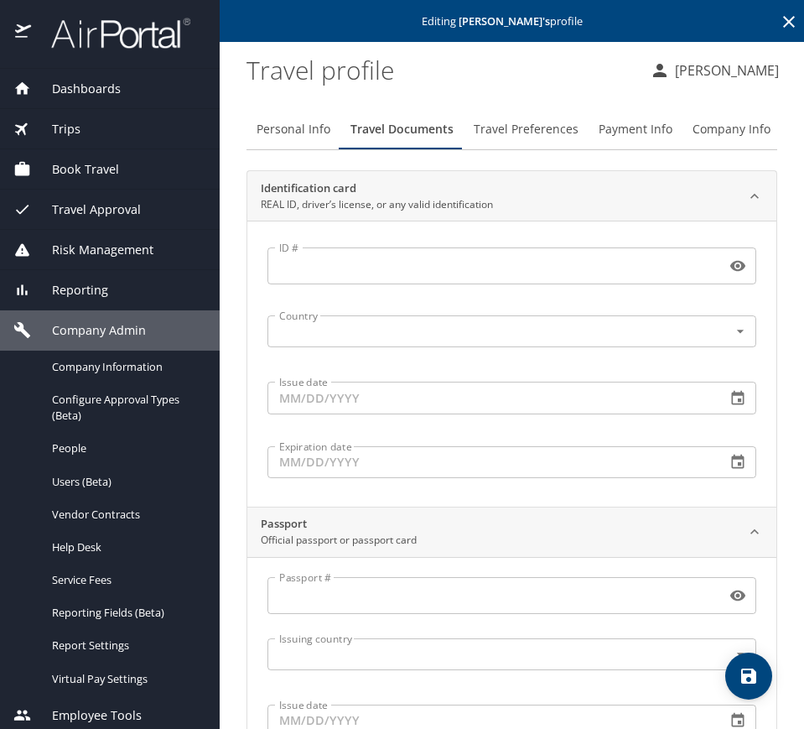
type input "162261820"
click at [474, 124] on span "Travel Preferences" at bounding box center [526, 129] width 105 height 21
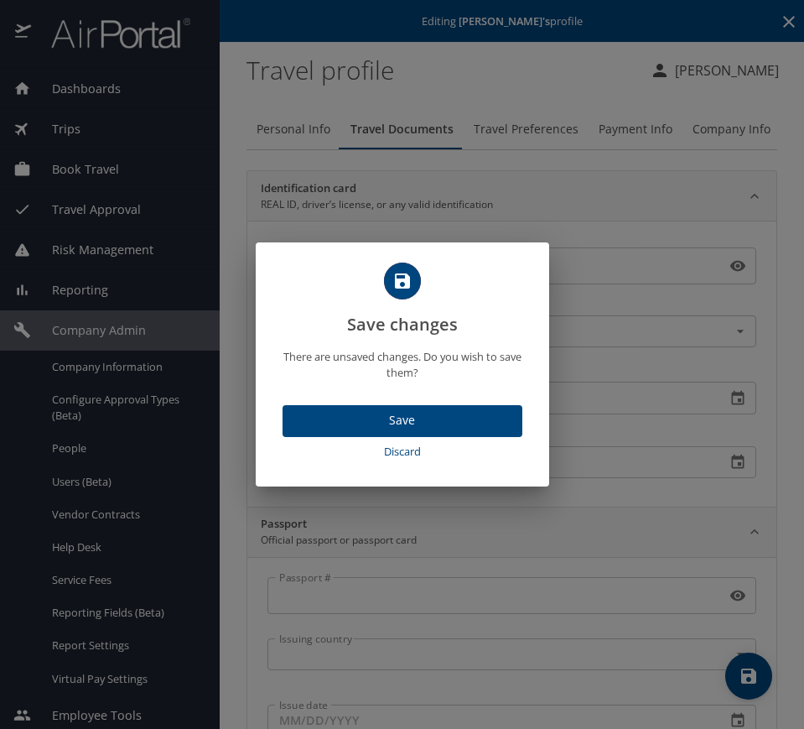
click at [325, 403] on div "Save Discard" at bounding box center [402, 439] width 293 height 95
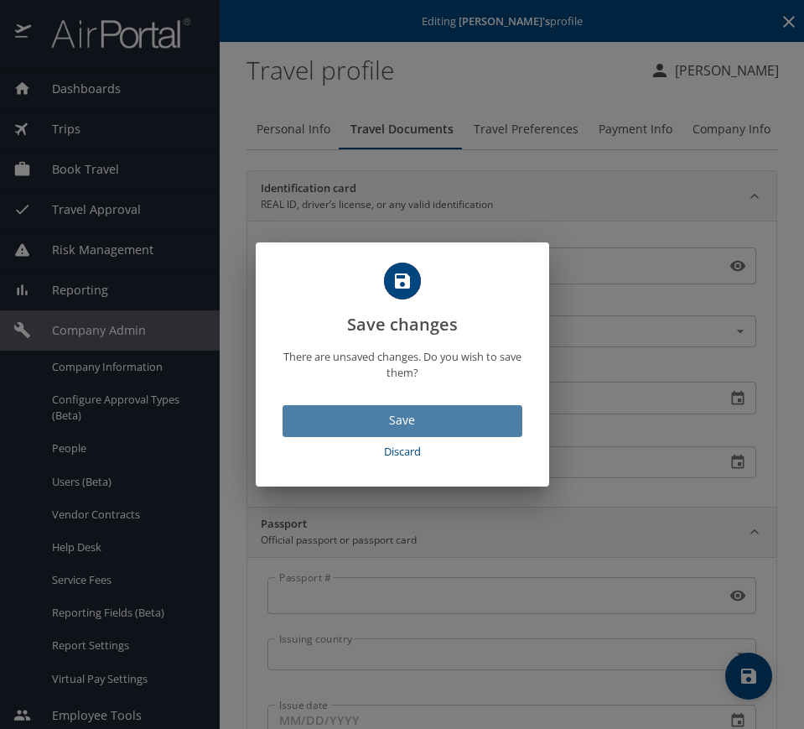
click at [325, 410] on span "Save" at bounding box center [402, 420] width 213 height 21
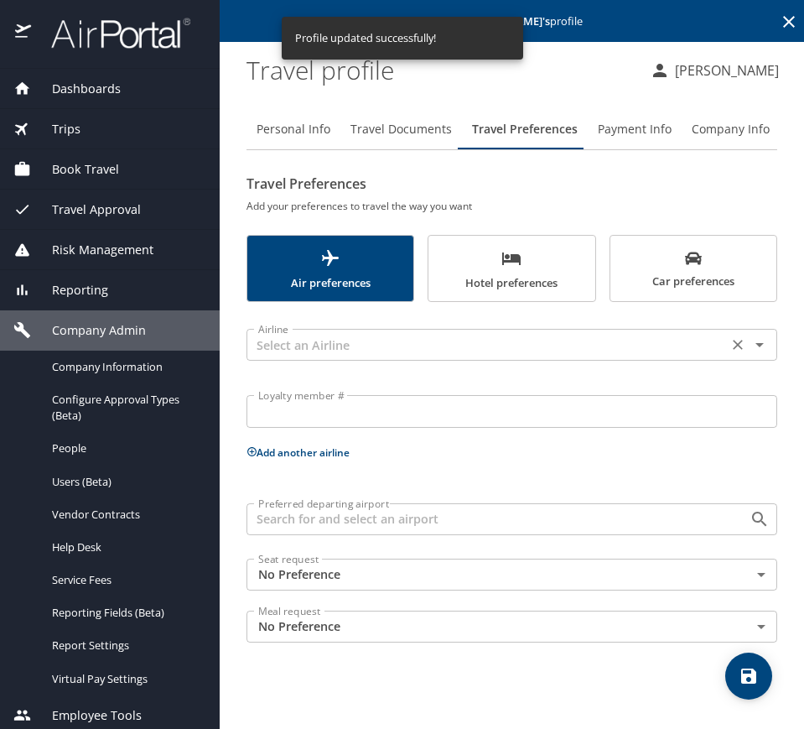
click at [393, 345] on input "text" at bounding box center [487, 345] width 471 height 22
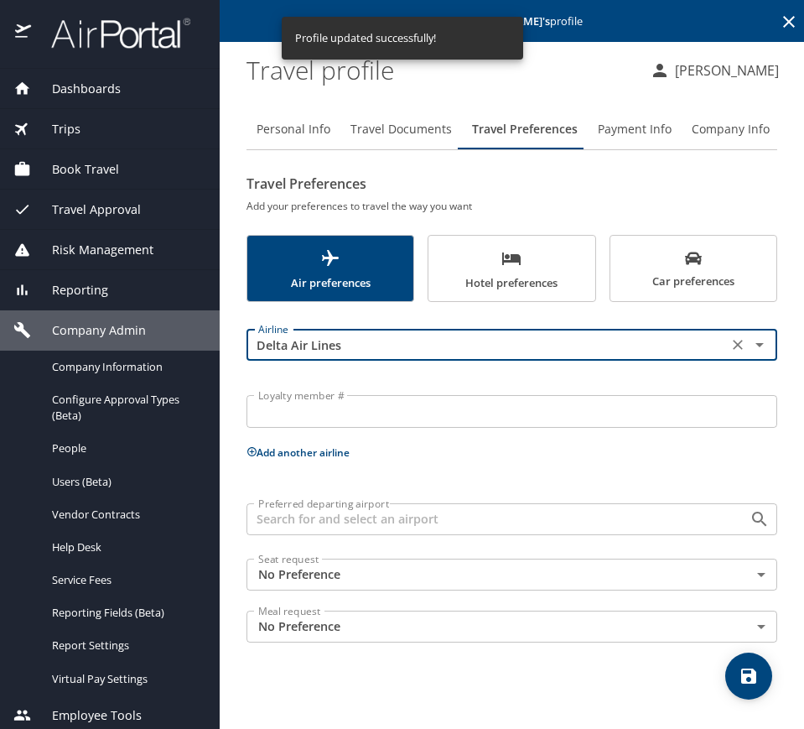
type input "Delta Air Lines"
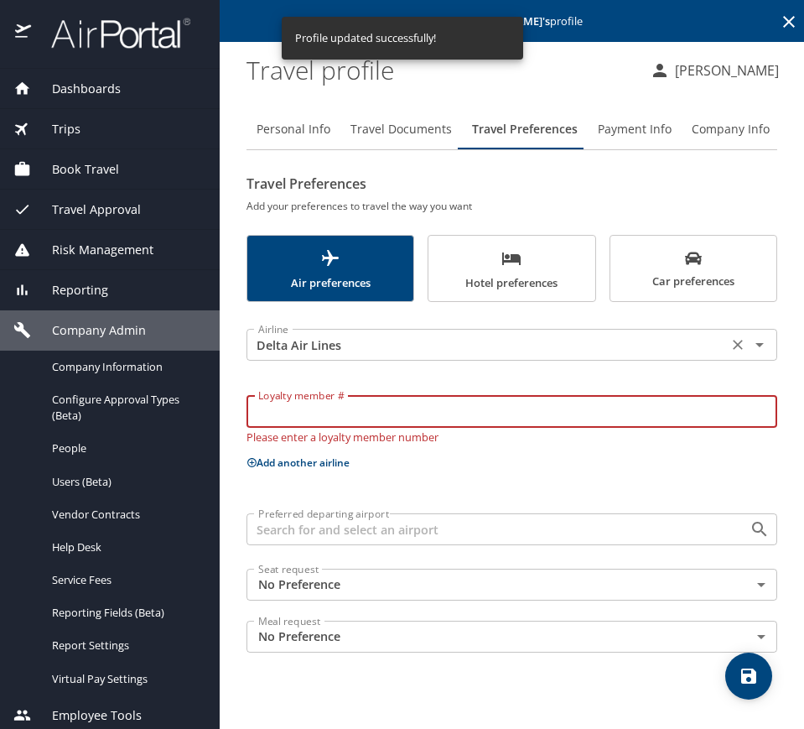
paste input "9117556317"
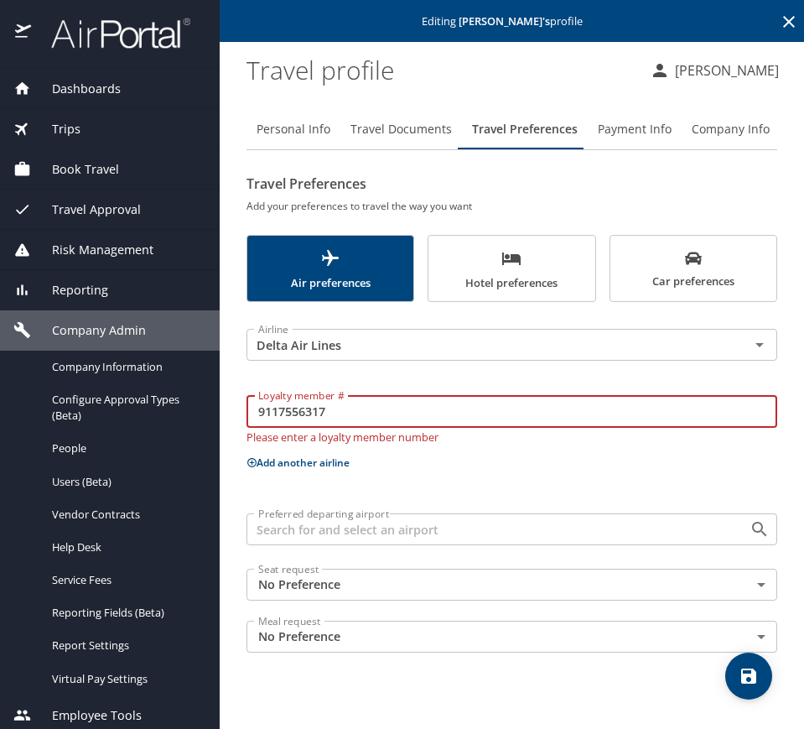
type input "9117556317"
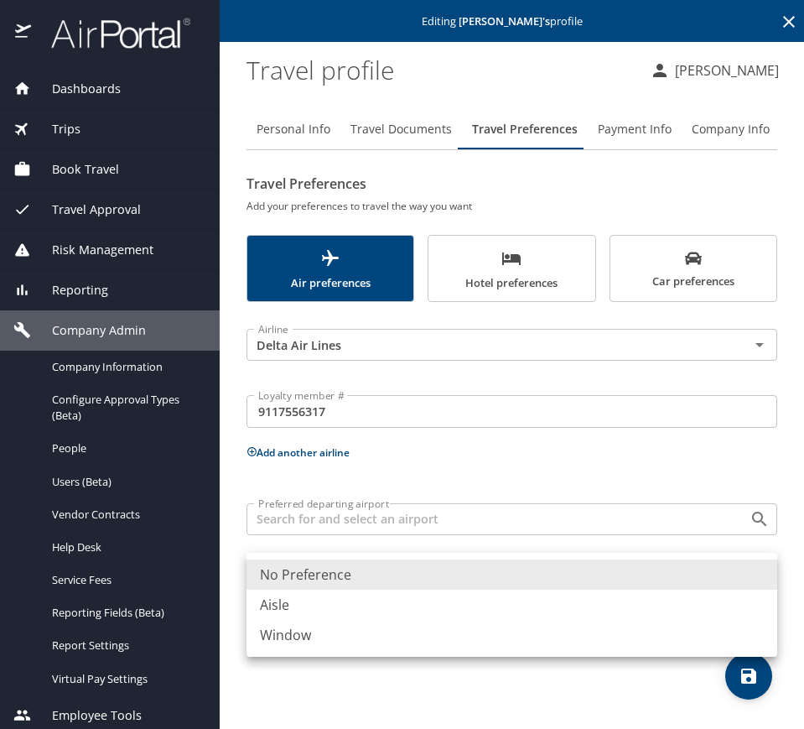
click at [357, 594] on body "Dashboards AirPortal 360™ Manager My Travel Dashboard Trips Airtinerary® Lookup…" at bounding box center [402, 364] width 804 height 729
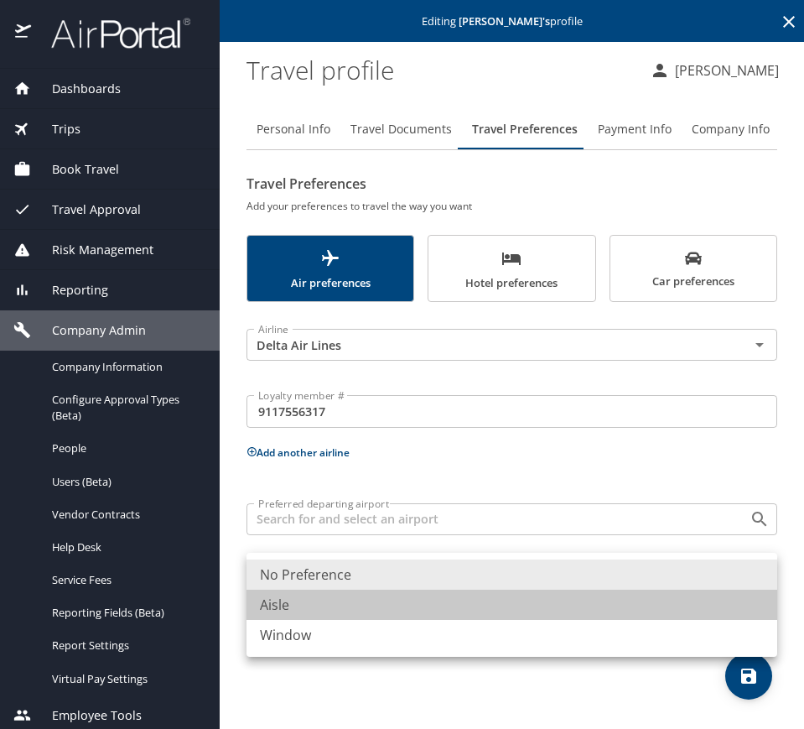
click at [345, 607] on li "Aisle" at bounding box center [512, 604] width 531 height 30
type input "Aisle"
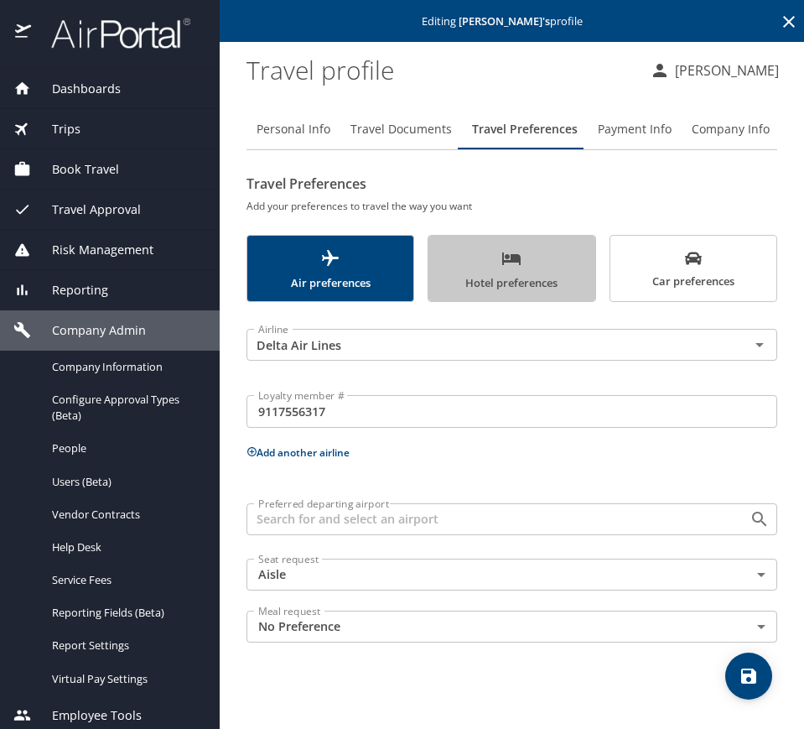
click at [517, 252] on icon "scrollable force tabs example" at bounding box center [511, 258] width 20 height 20
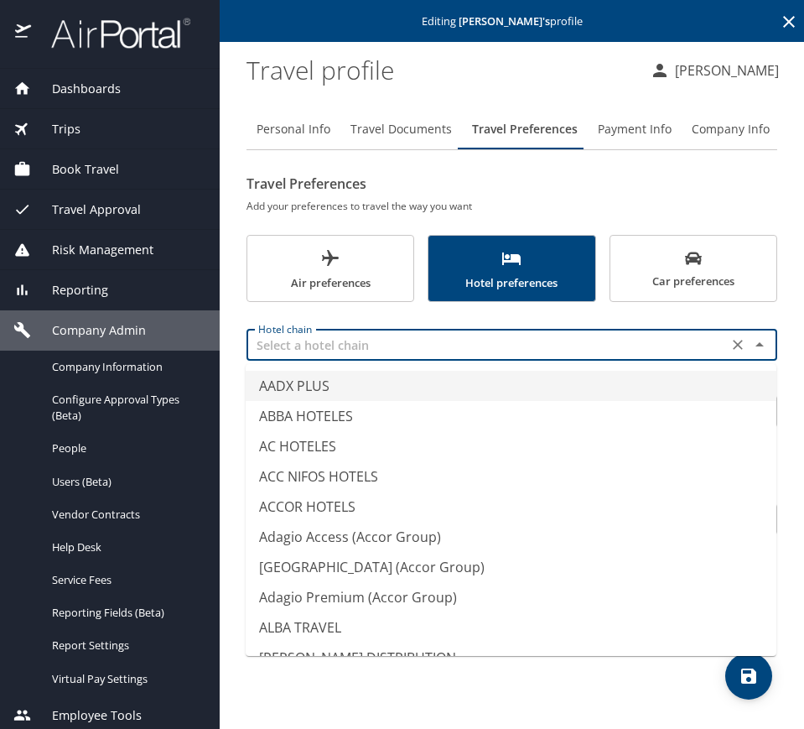
click at [353, 337] on input "text" at bounding box center [487, 345] width 471 height 22
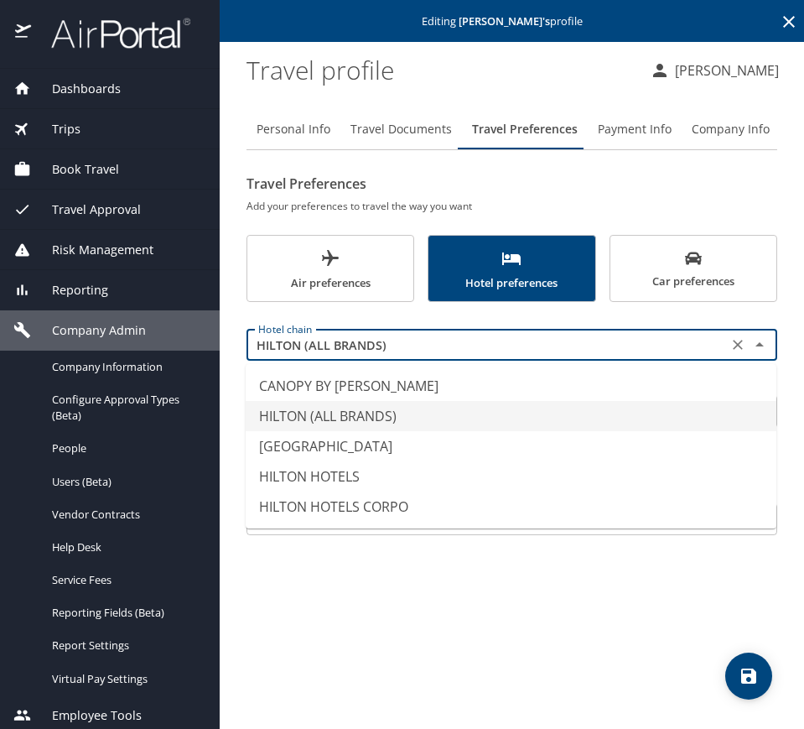
type input "HILTON (ALL BRANDS)"
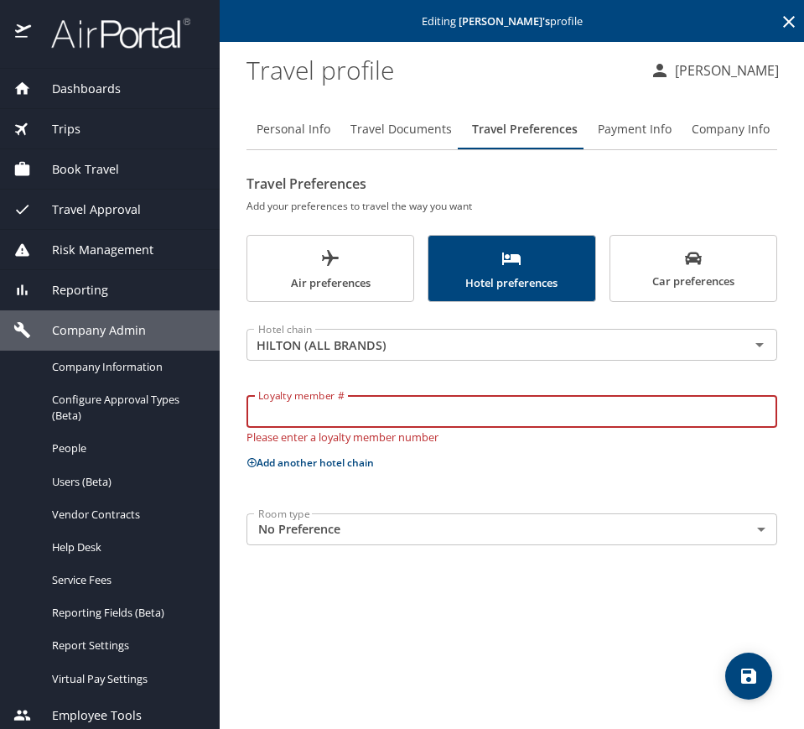
paste input "1708521594"
type input "1708521594"
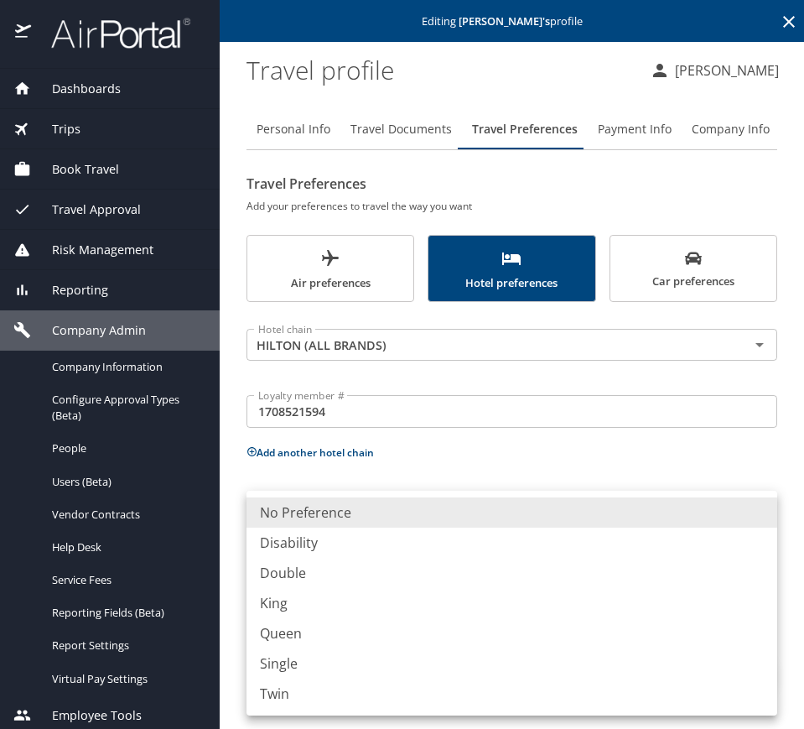
click at [335, 516] on body "Dashboards AirPortal 360™ Manager My Travel Dashboard Trips Airtinerary® Lookup…" at bounding box center [402, 364] width 804 height 729
click at [319, 604] on li "King" at bounding box center [512, 603] width 531 height 30
type input "King"
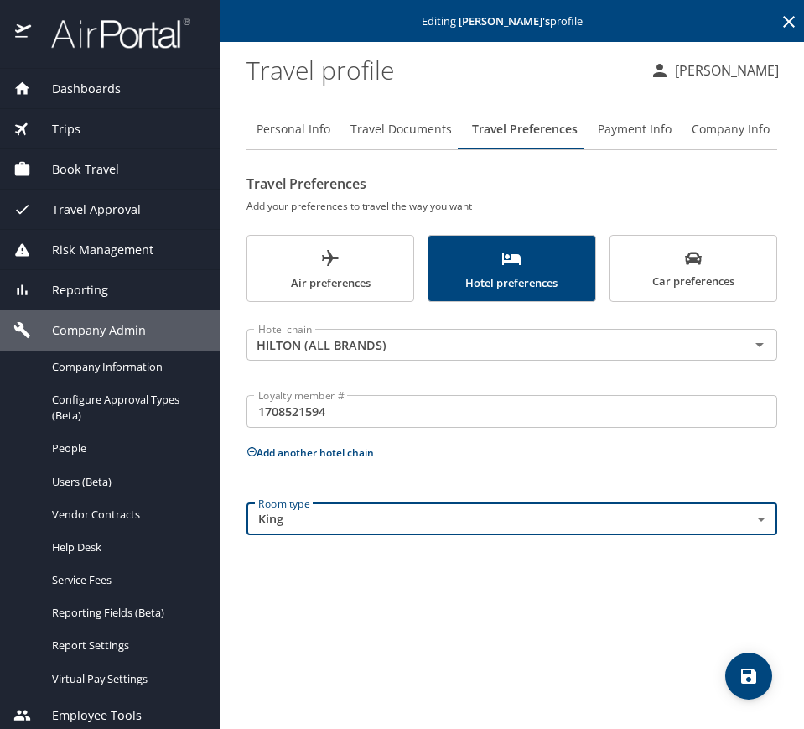
click at [305, 452] on button "Add another hotel chain" at bounding box center [310, 452] width 127 height 14
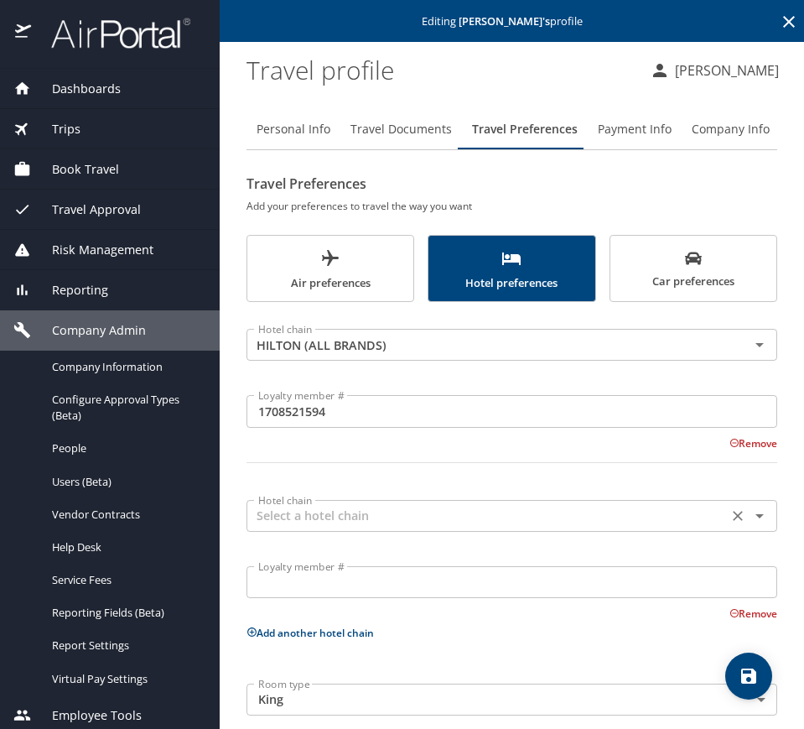
click at [298, 517] on input "text" at bounding box center [487, 516] width 471 height 22
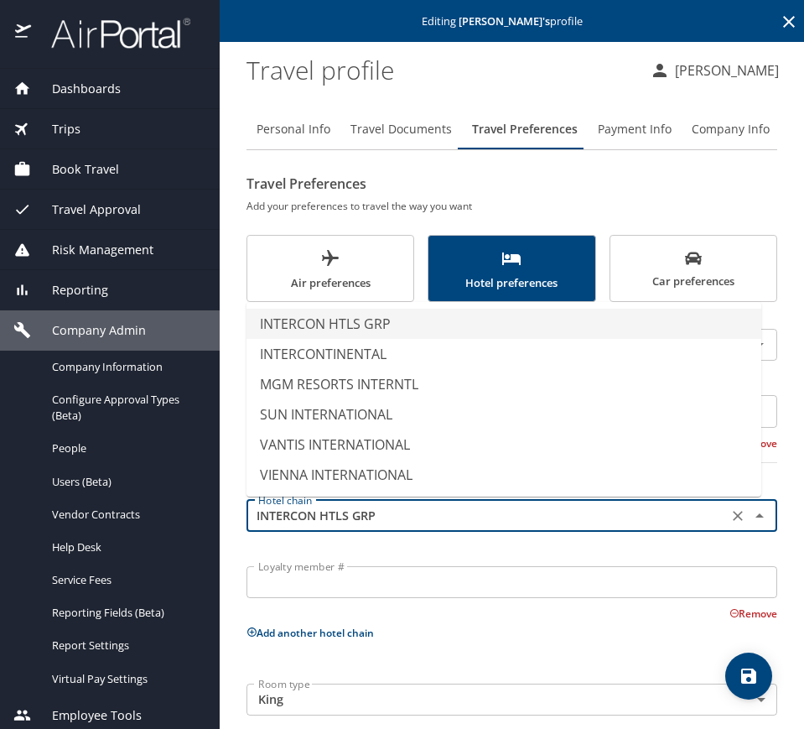
type input "INTERCON HTLS GRP"
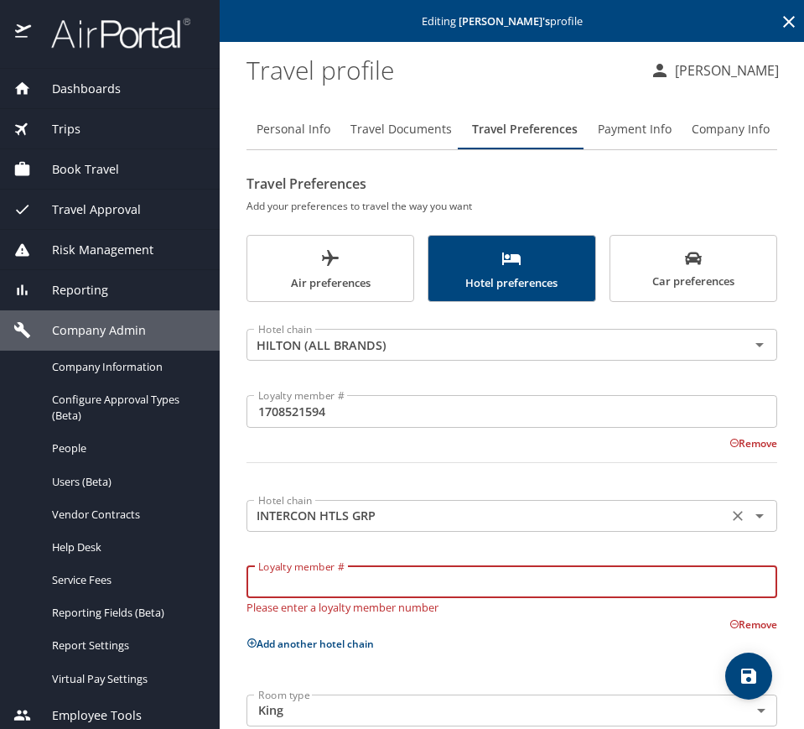
paste input "306519409"
type input "306519409"
click at [298, 645] on div "Hotel chain HILTON (ALL BRANDS) Hotel chain Loyalty member # 1708521594 Loyalty…" at bounding box center [512, 523] width 531 height 423
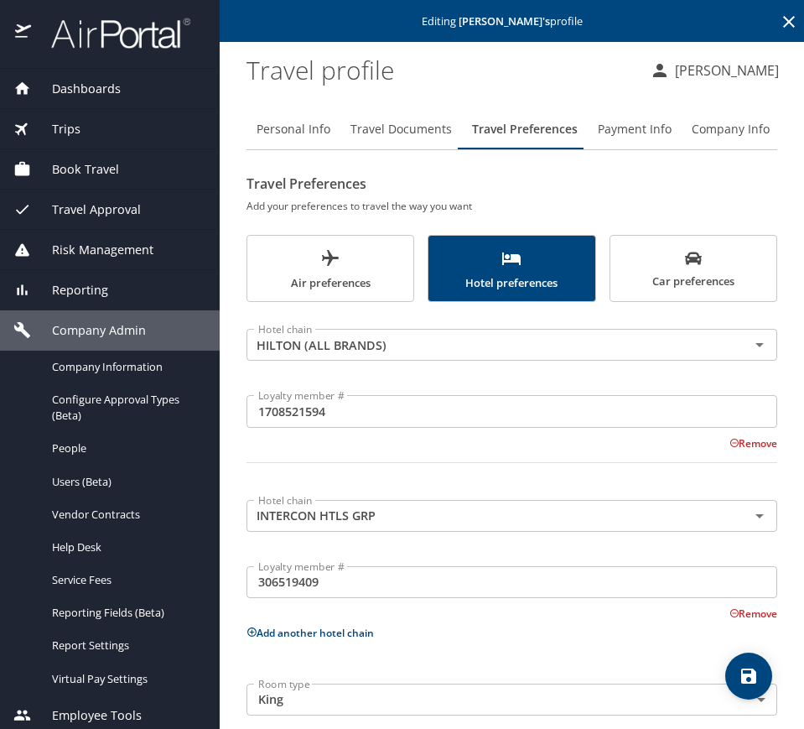
click at [361, 638] on button "Add another hotel chain" at bounding box center [310, 633] width 127 height 14
click at [350, 687] on input "text" at bounding box center [487, 686] width 471 height 22
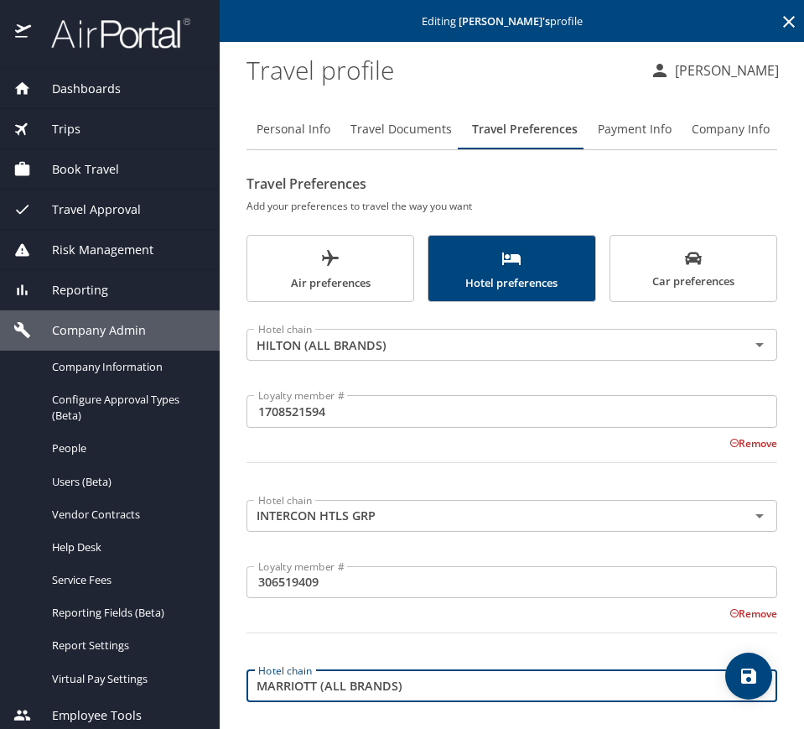
type input "MARRIOTT (ALL BRANDS)"
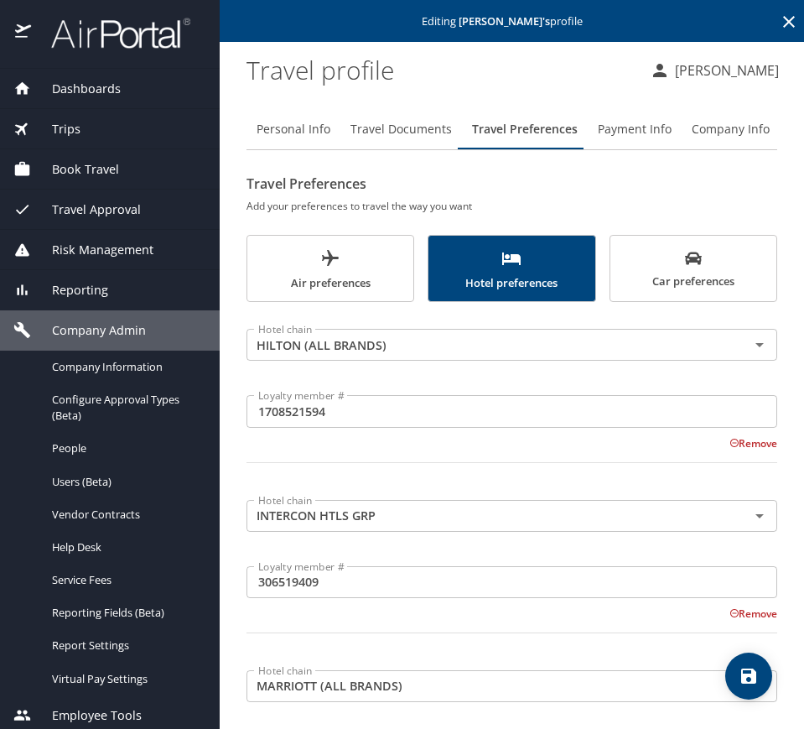
scroll to position [205, 0]
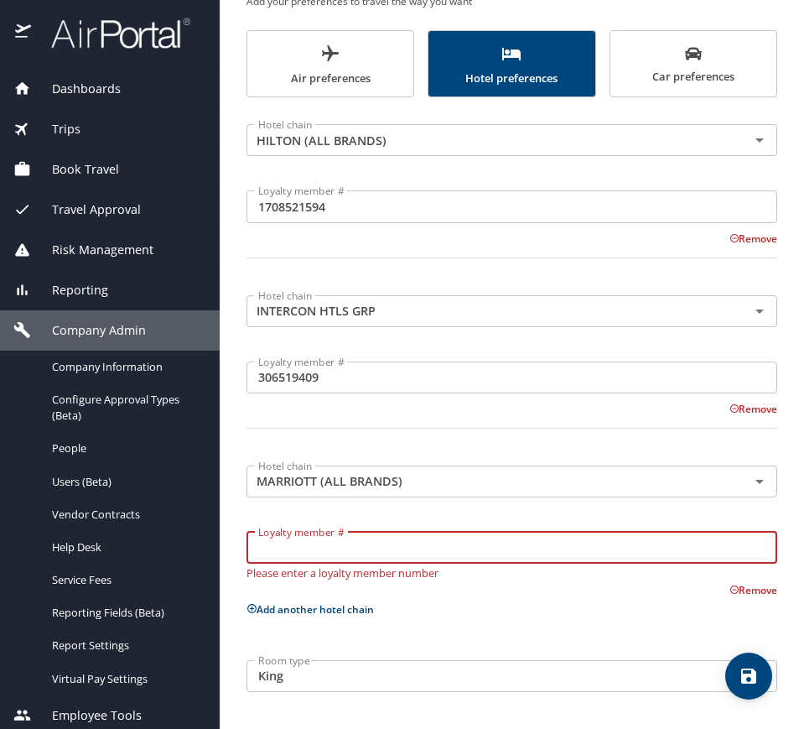
paste input "747555758"
type input "747555758"
click at [705, 34] on div "Travel Preferences Add your preferences to travel the way you want Air preferen…" at bounding box center [512, 333] width 531 height 735
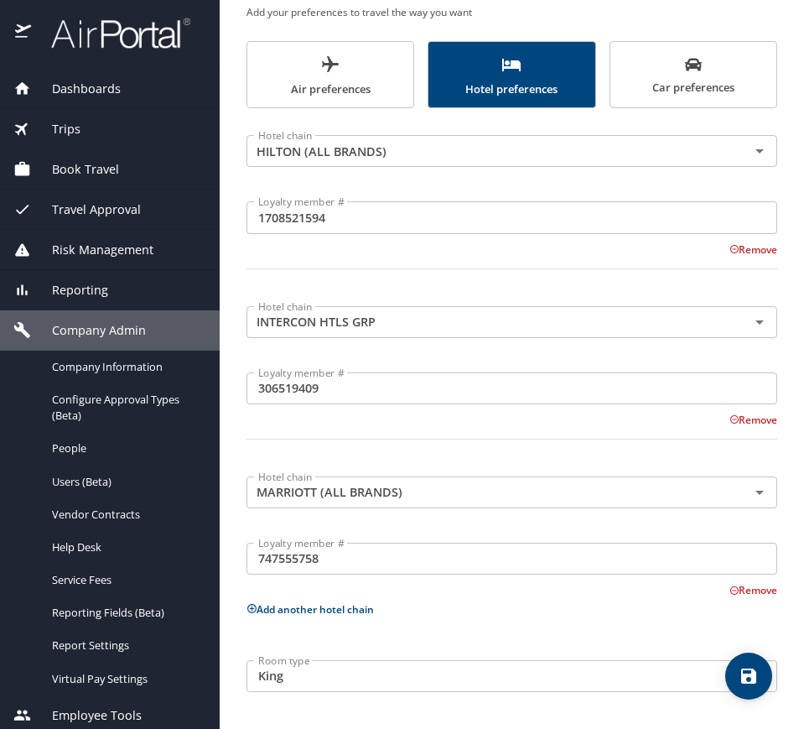
scroll to position [194, 0]
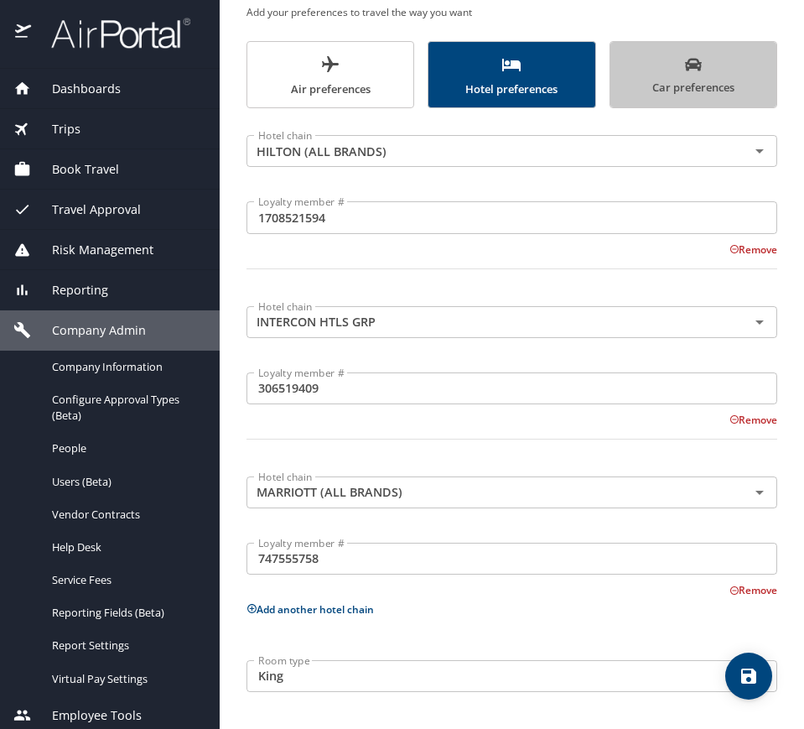
click at [686, 67] on icon "scrollable force tabs example" at bounding box center [693, 64] width 17 height 13
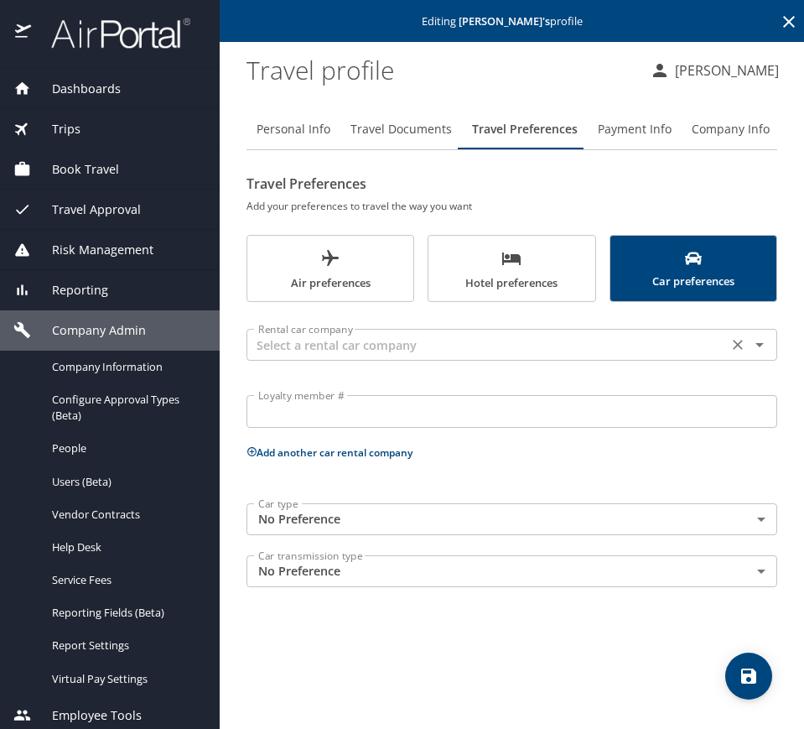
click at [429, 344] on input "text" at bounding box center [487, 345] width 471 height 22
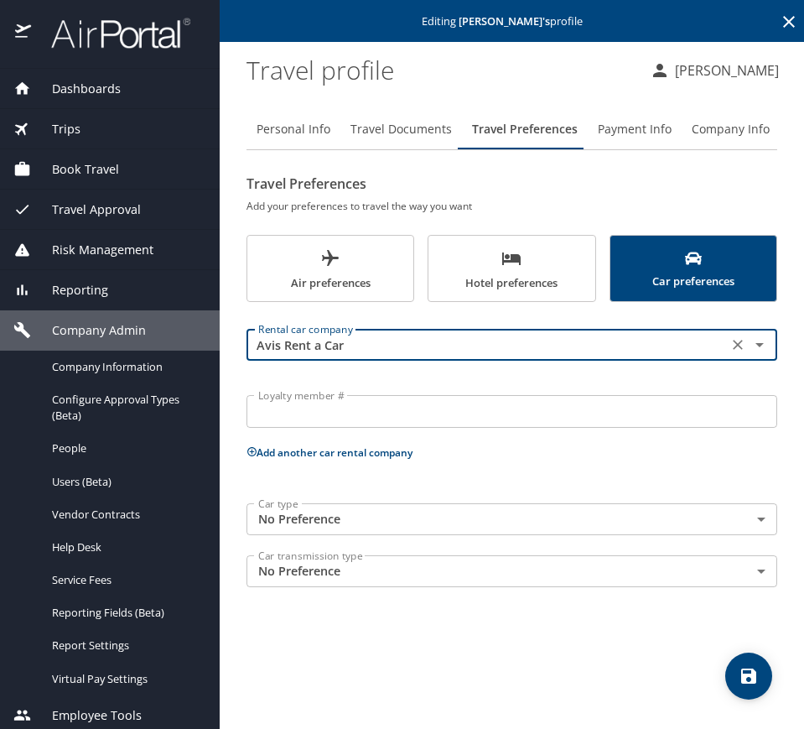
type input "Avis Rent a Car"
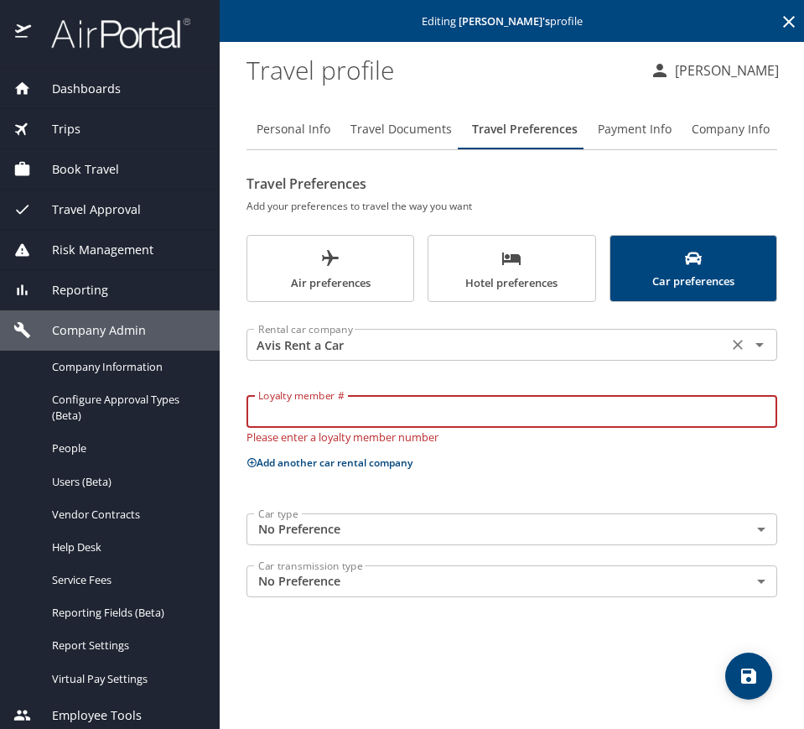
paste input "D2S759"
type input "D2S759"
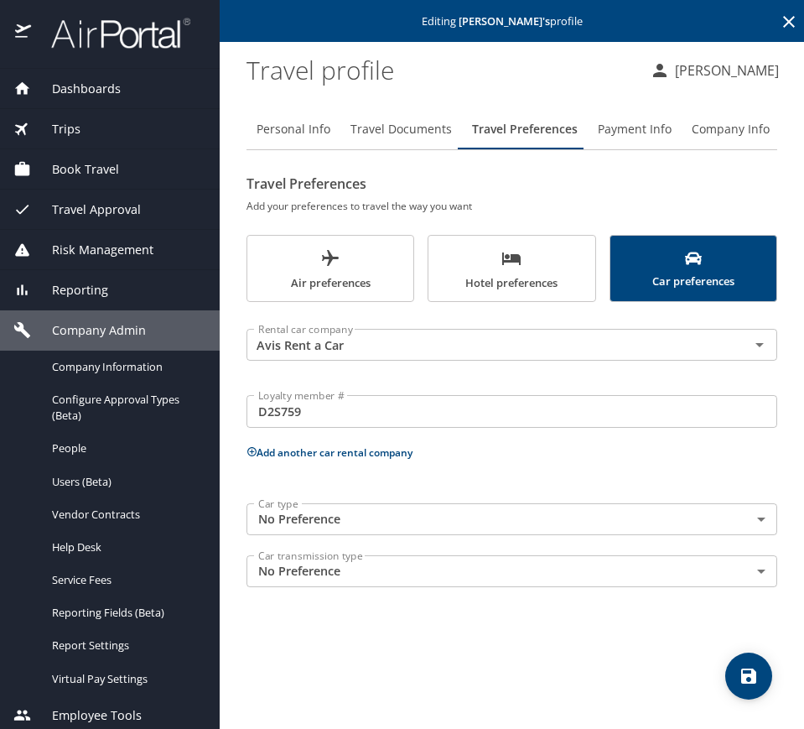
click at [378, 456] on button "Add another car rental company" at bounding box center [330, 452] width 166 height 14
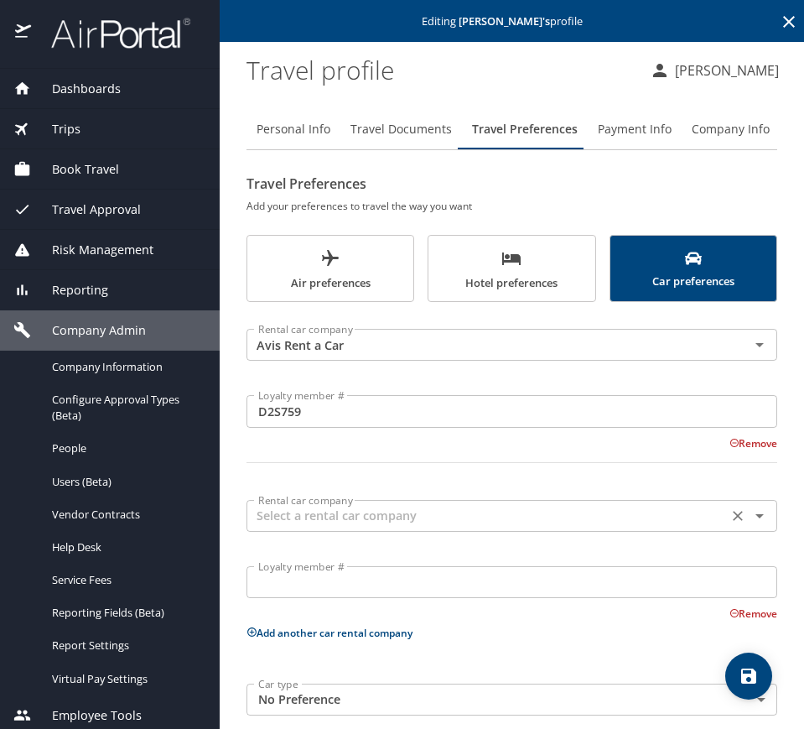
click at [416, 527] on div "Rental car company" at bounding box center [512, 516] width 531 height 32
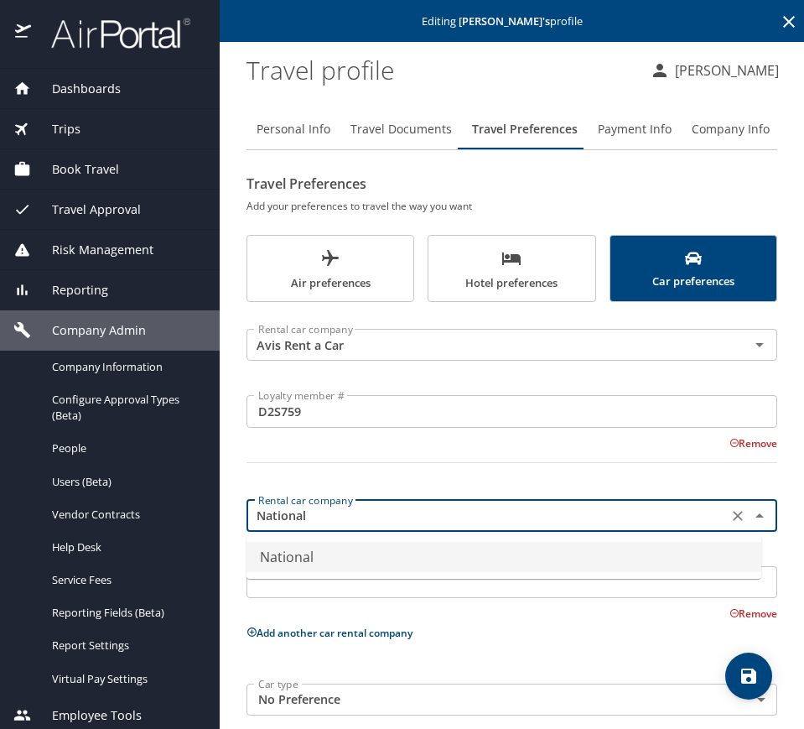
type input "National"
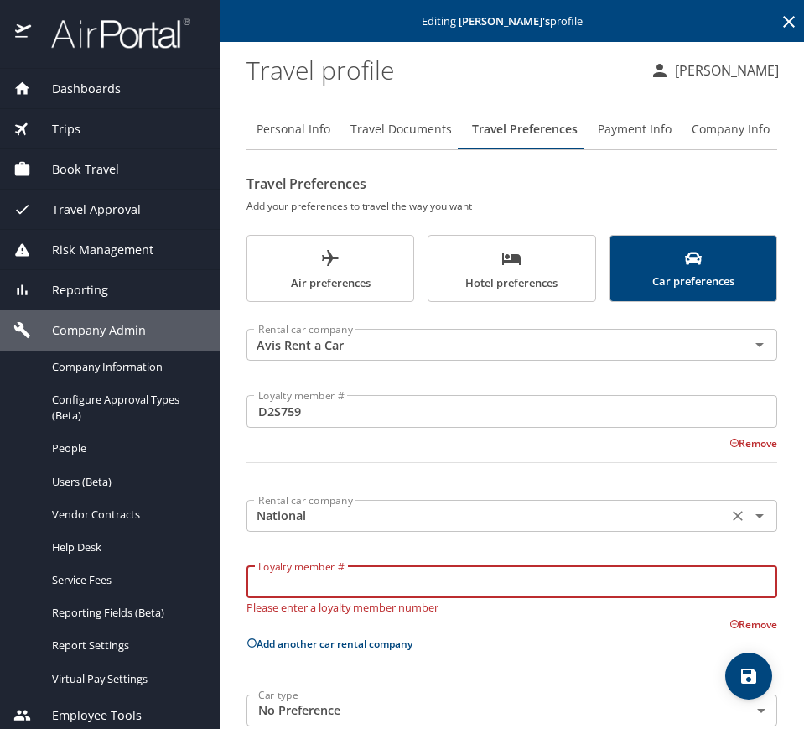
paste input "826828181"
type input "826828181"
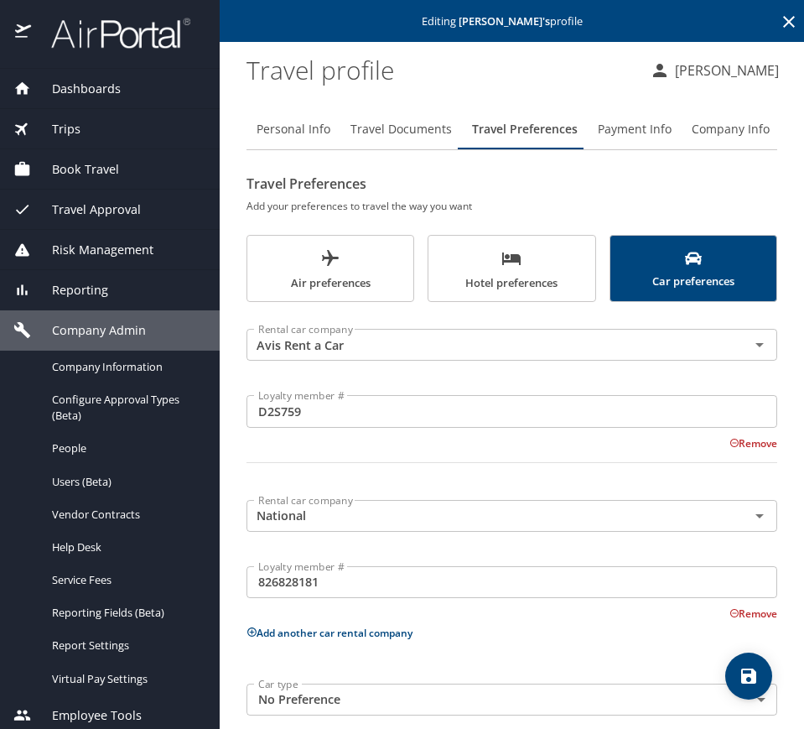
click at [422, 468] on div at bounding box center [511, 472] width 551 height 41
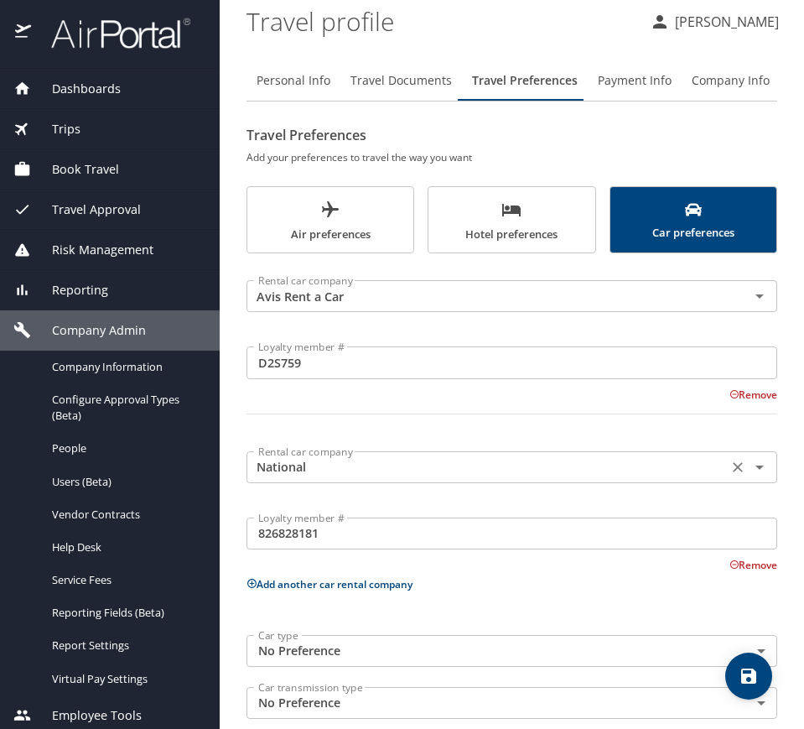
scroll to position [75, 0]
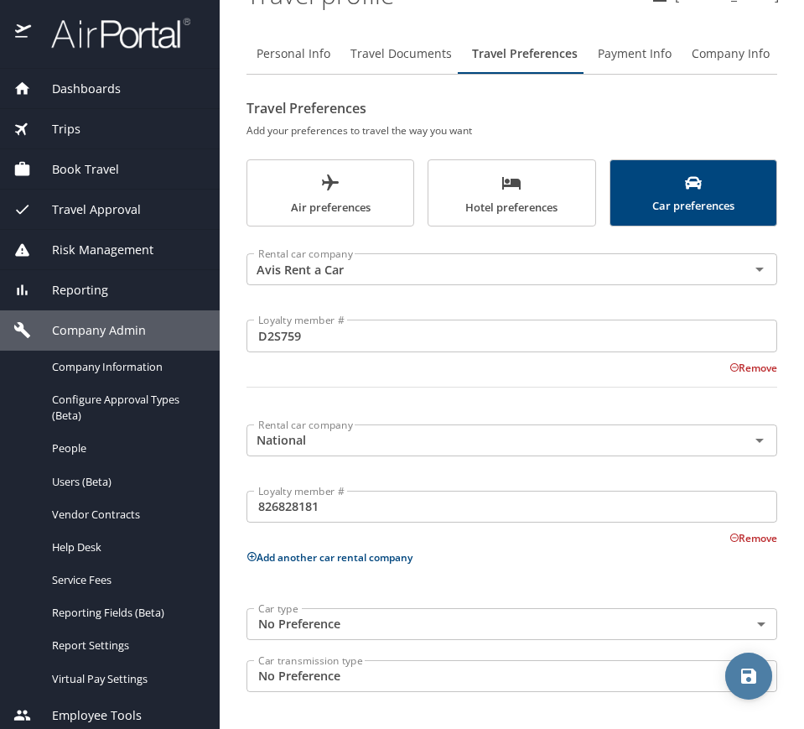
click at [765, 678] on span "save" at bounding box center [748, 676] width 47 height 20
